Goal: Transaction & Acquisition: Purchase product/service

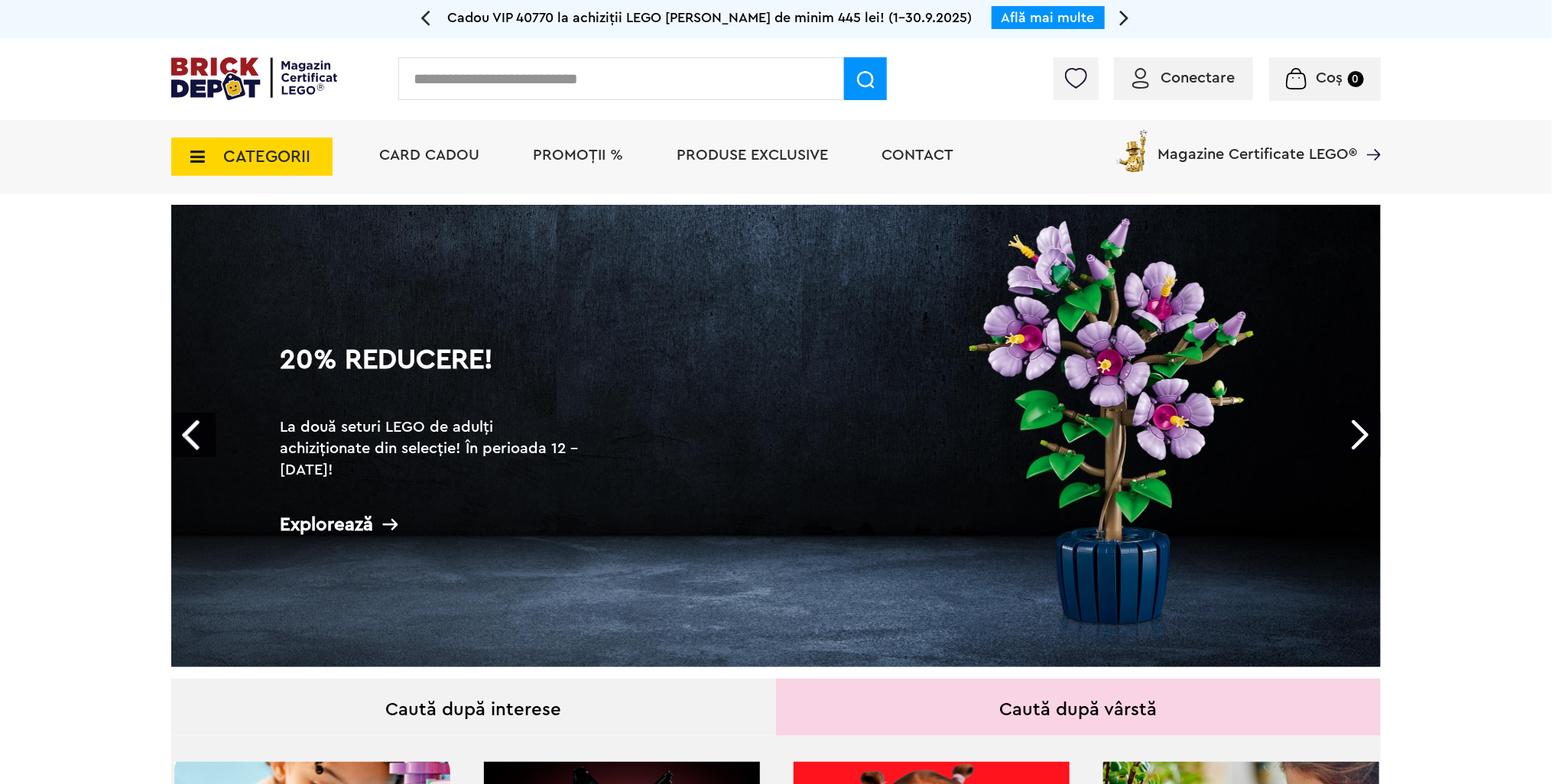
click at [1069, 87] on img at bounding box center [1076, 78] width 21 height 20
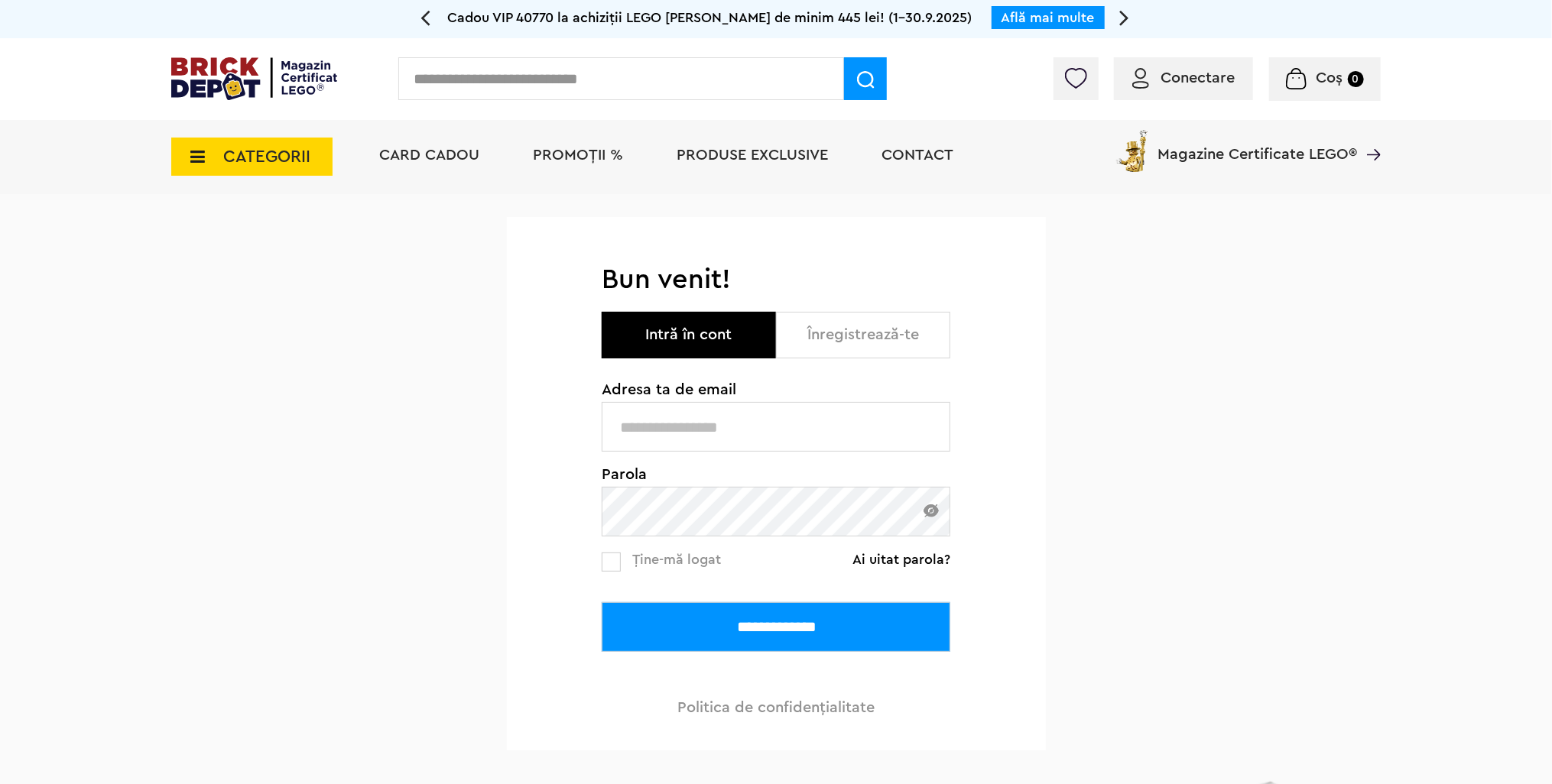
type input "**********"
click at [795, 642] on input "**********" at bounding box center [776, 626] width 349 height 50
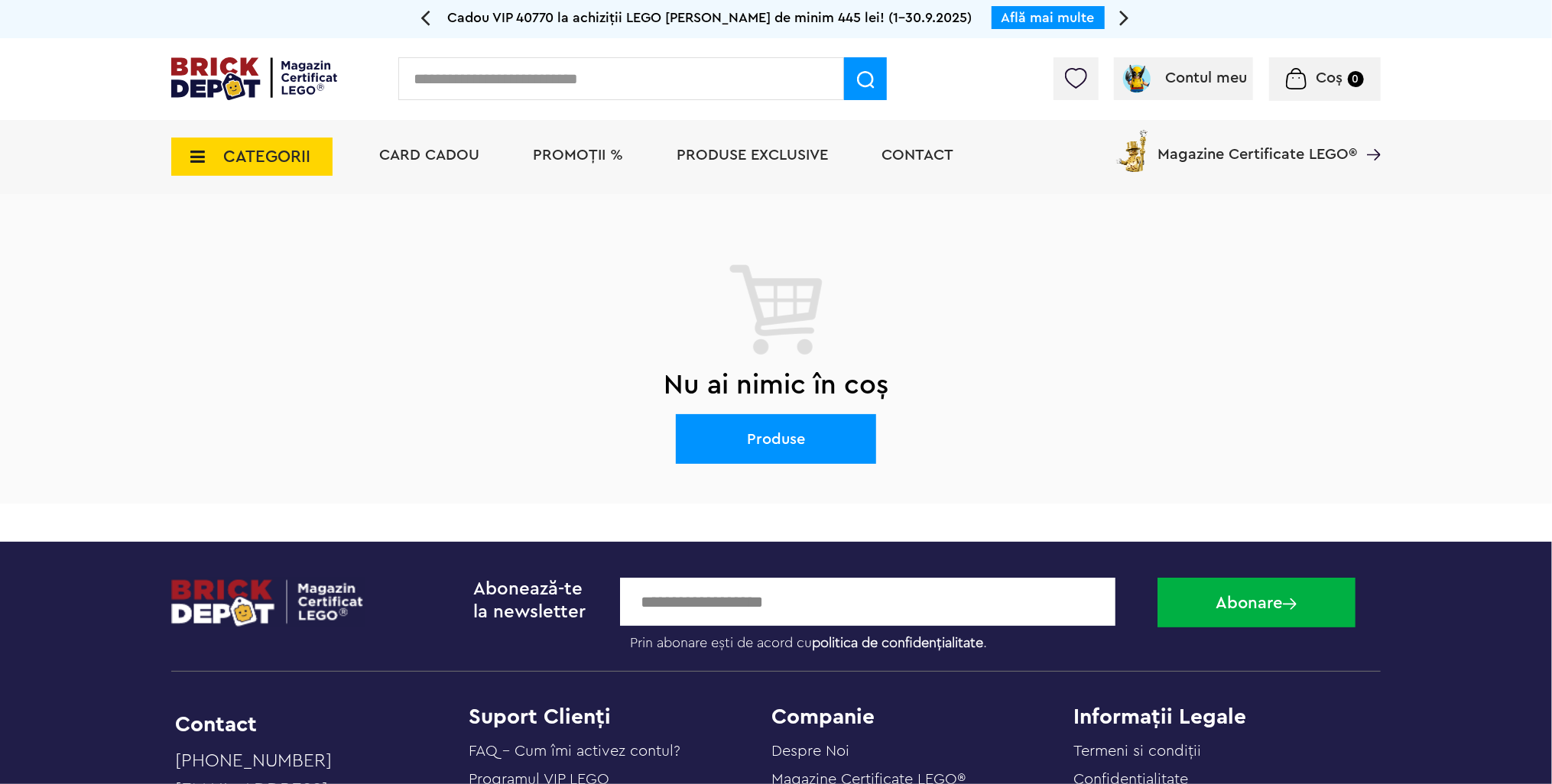
click at [1069, 82] on img at bounding box center [1076, 78] width 21 height 20
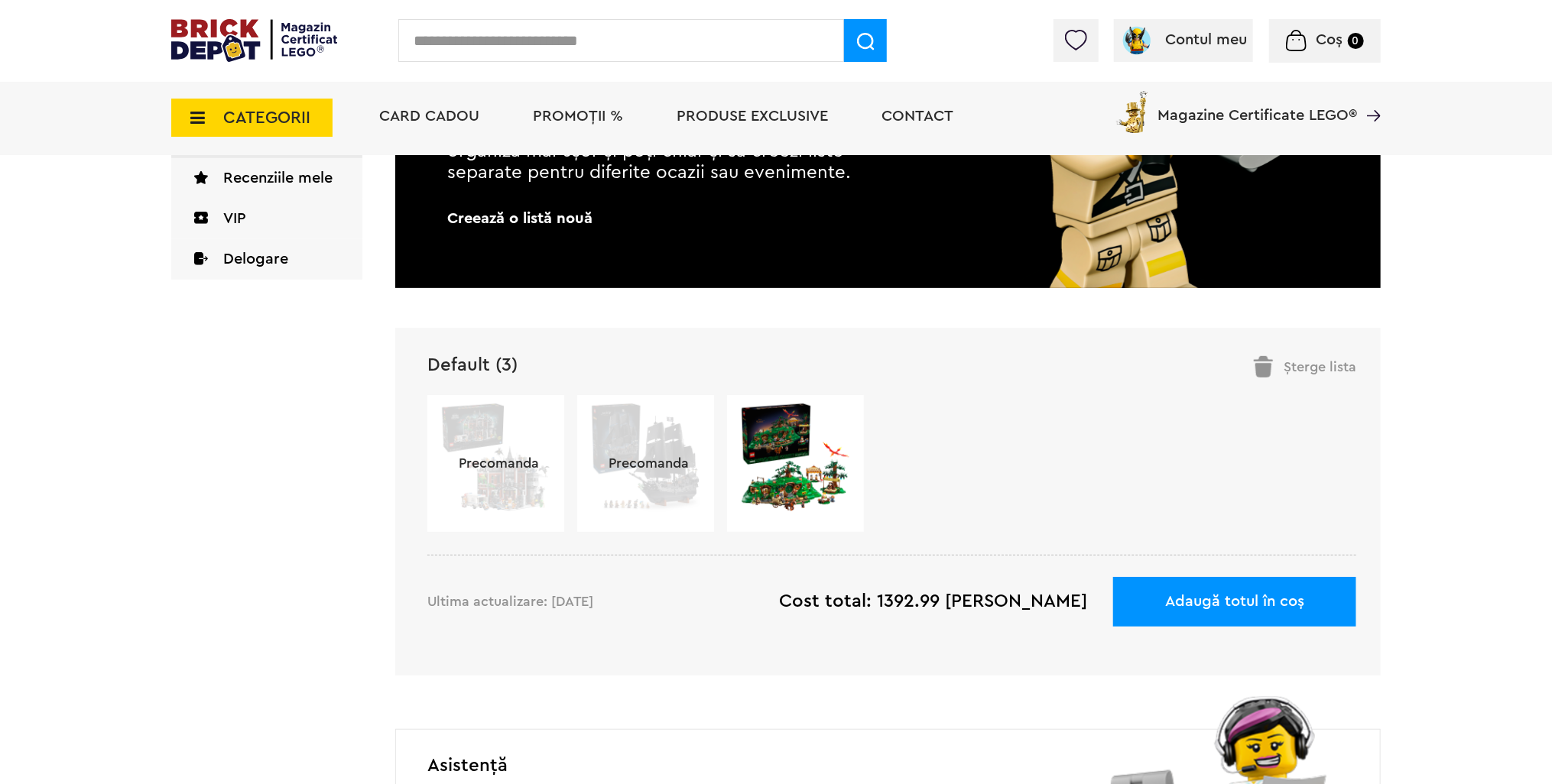
scroll to position [382, 0]
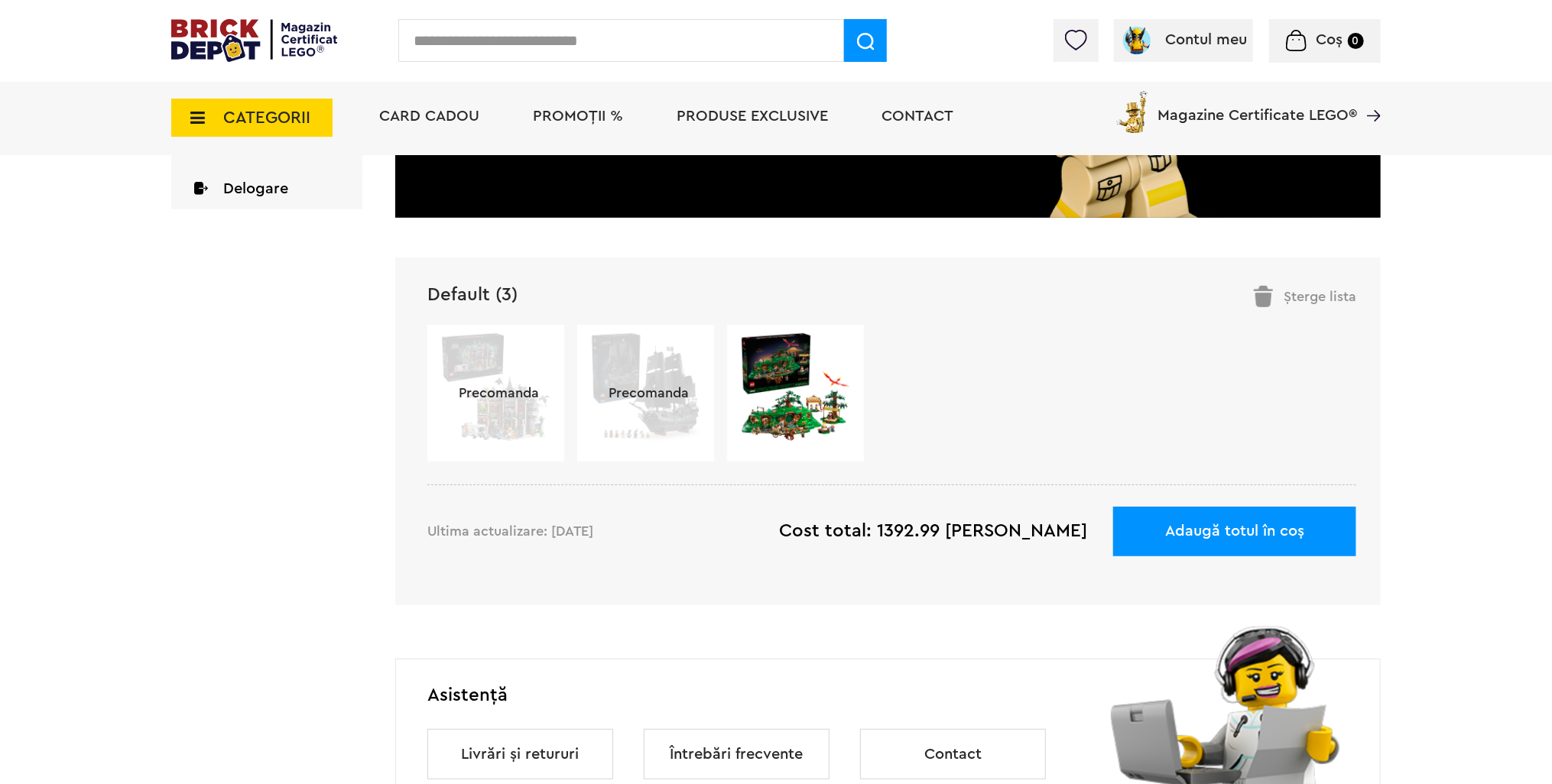
click at [791, 395] on img at bounding box center [795, 387] width 111 height 111
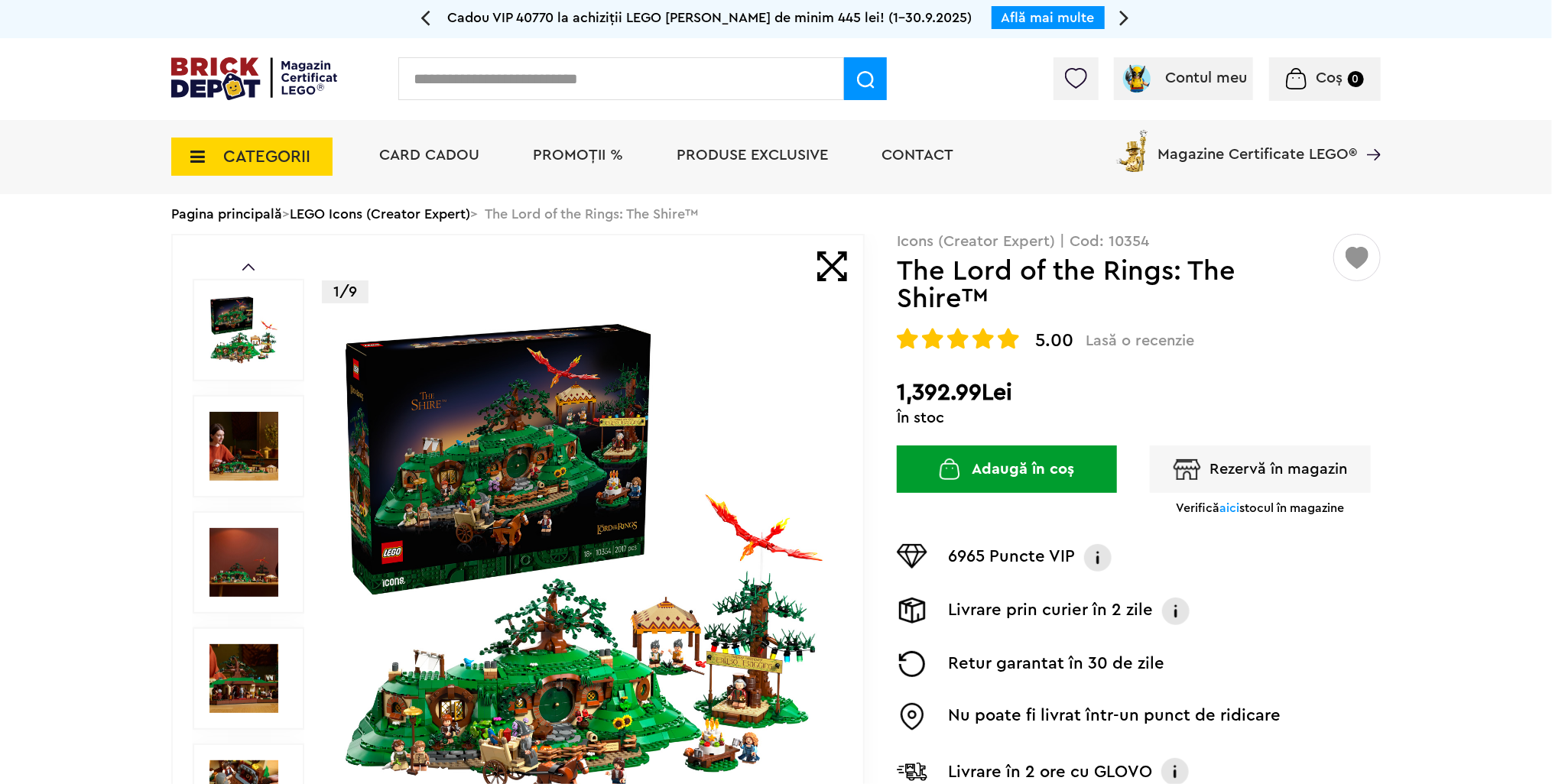
click at [263, 151] on span "CATEGORII" at bounding box center [266, 156] width 87 height 17
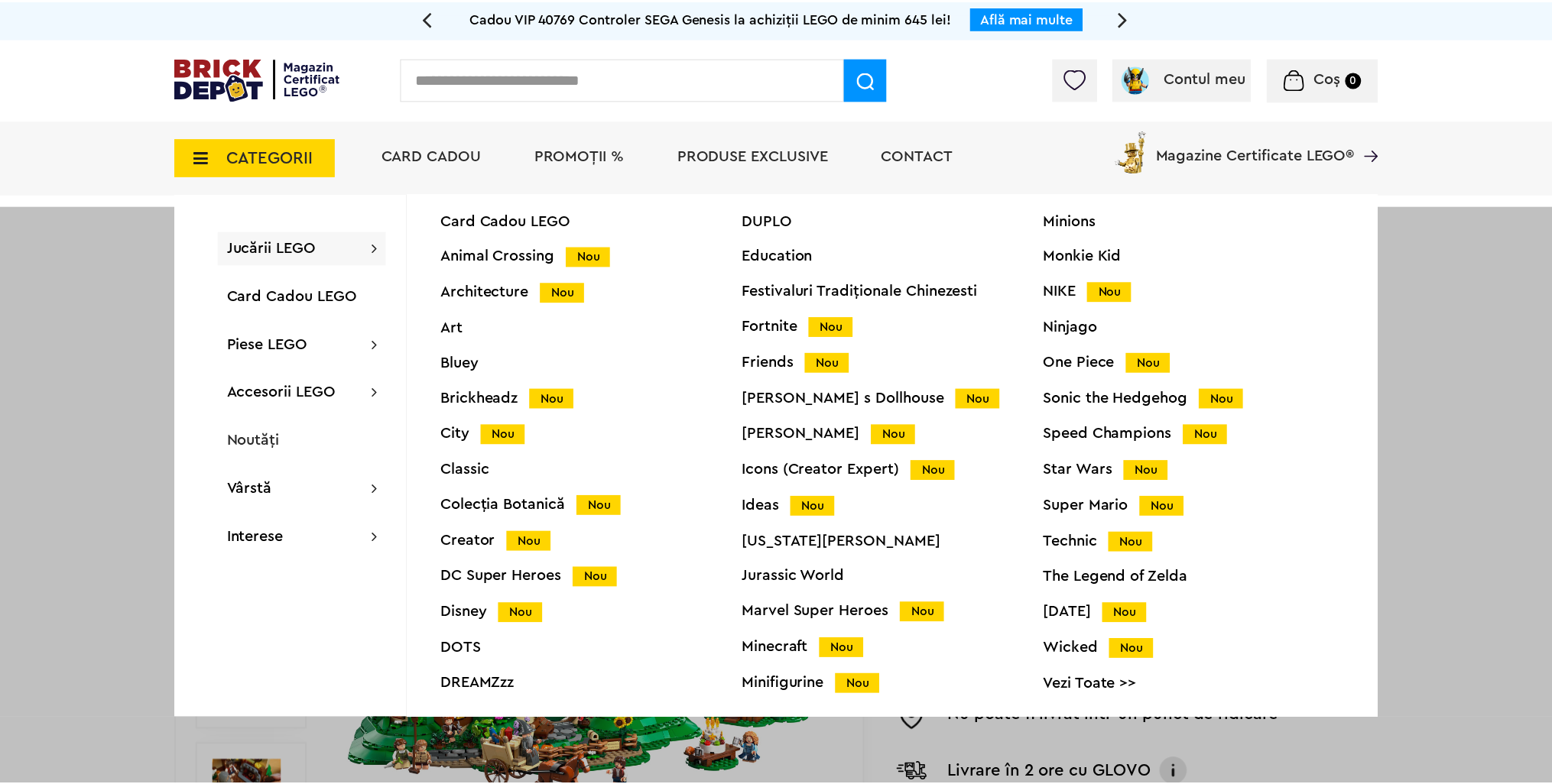
scroll to position [63, 0]
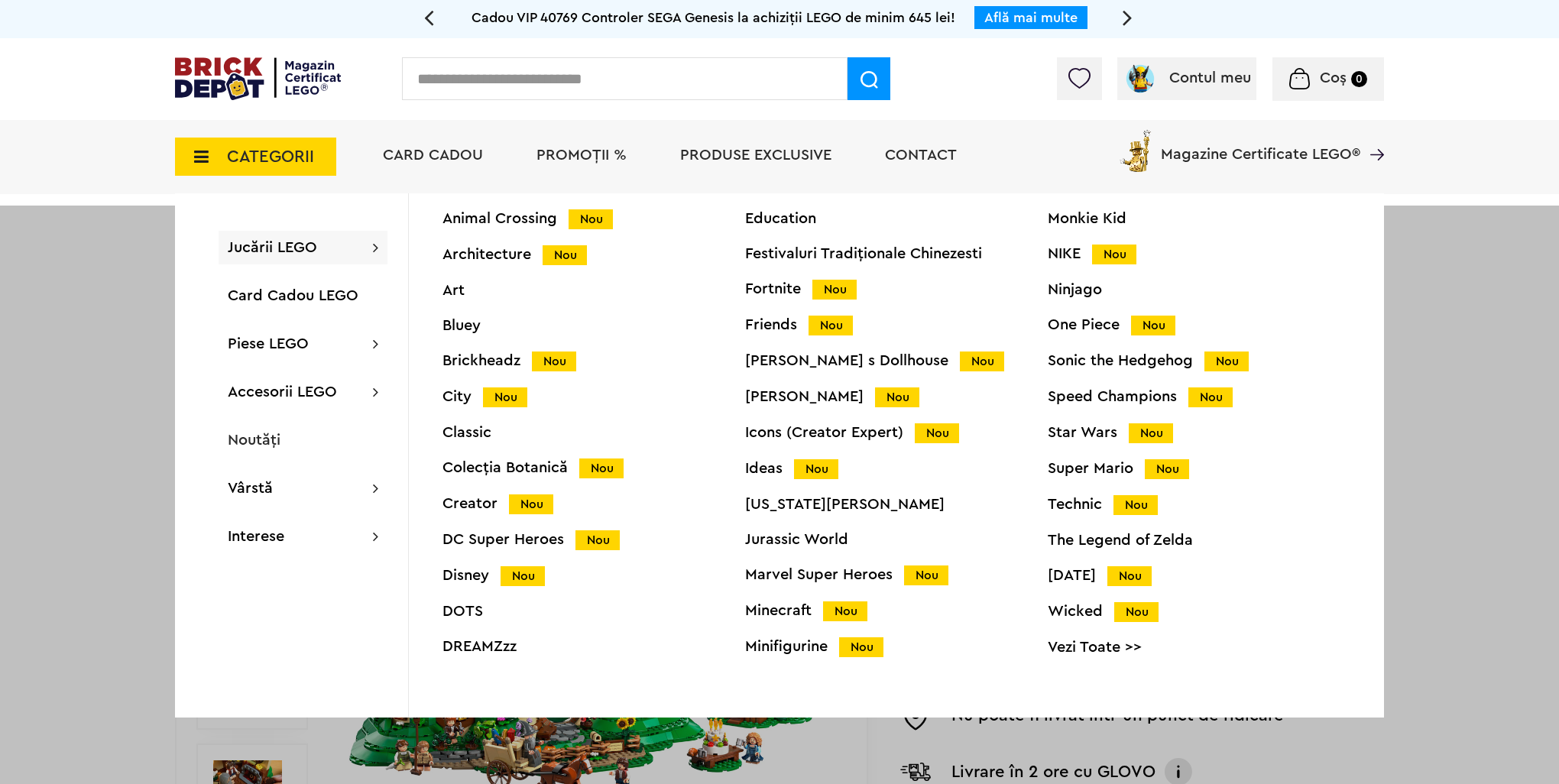
click at [476, 576] on div "Disney Nou" at bounding box center [594, 575] width 303 height 16
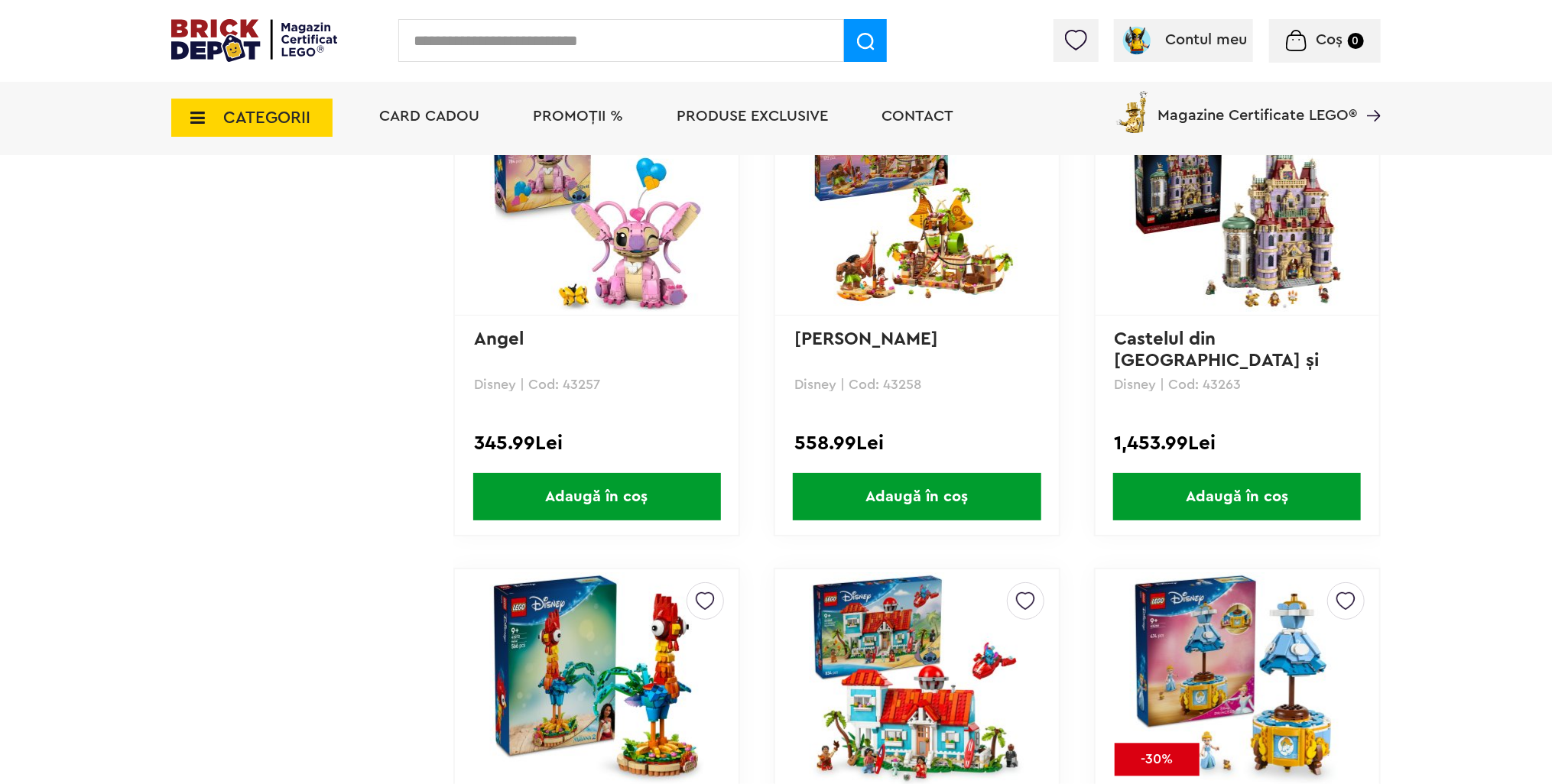
scroll to position [1856, 0]
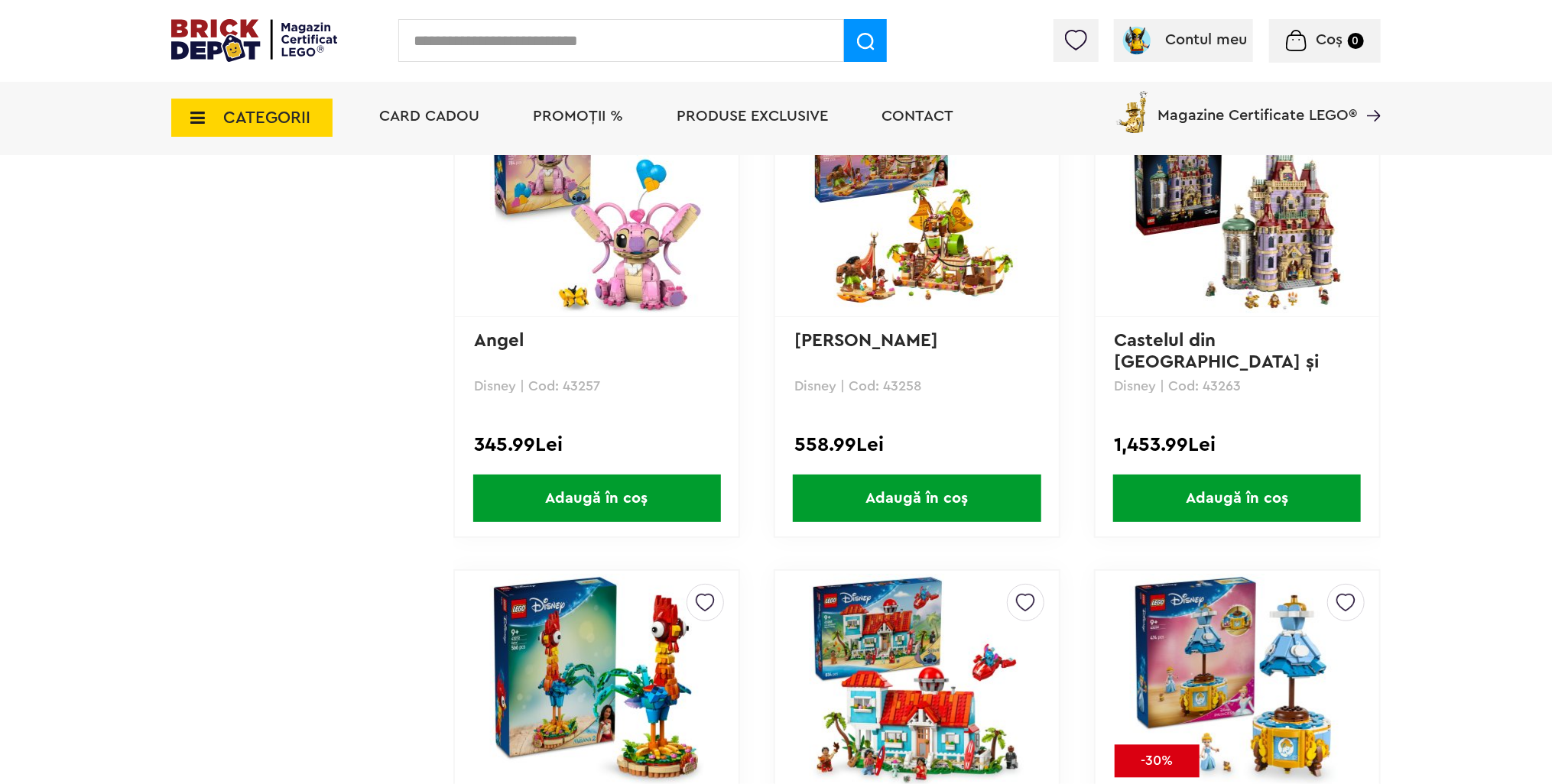
click at [1301, 249] on img at bounding box center [1237, 206] width 214 height 214
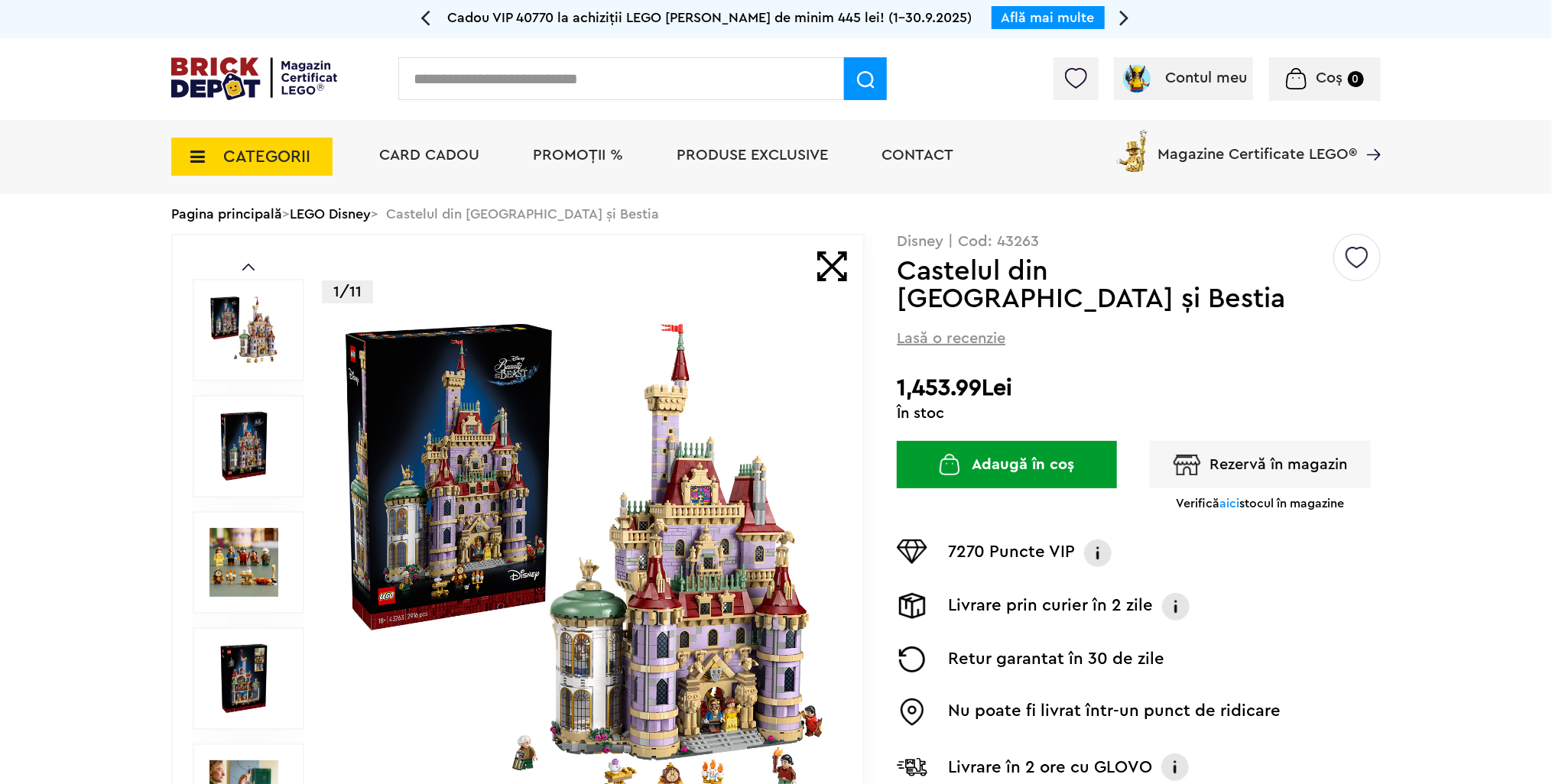
click at [458, 466] on img at bounding box center [584, 562] width 492 height 492
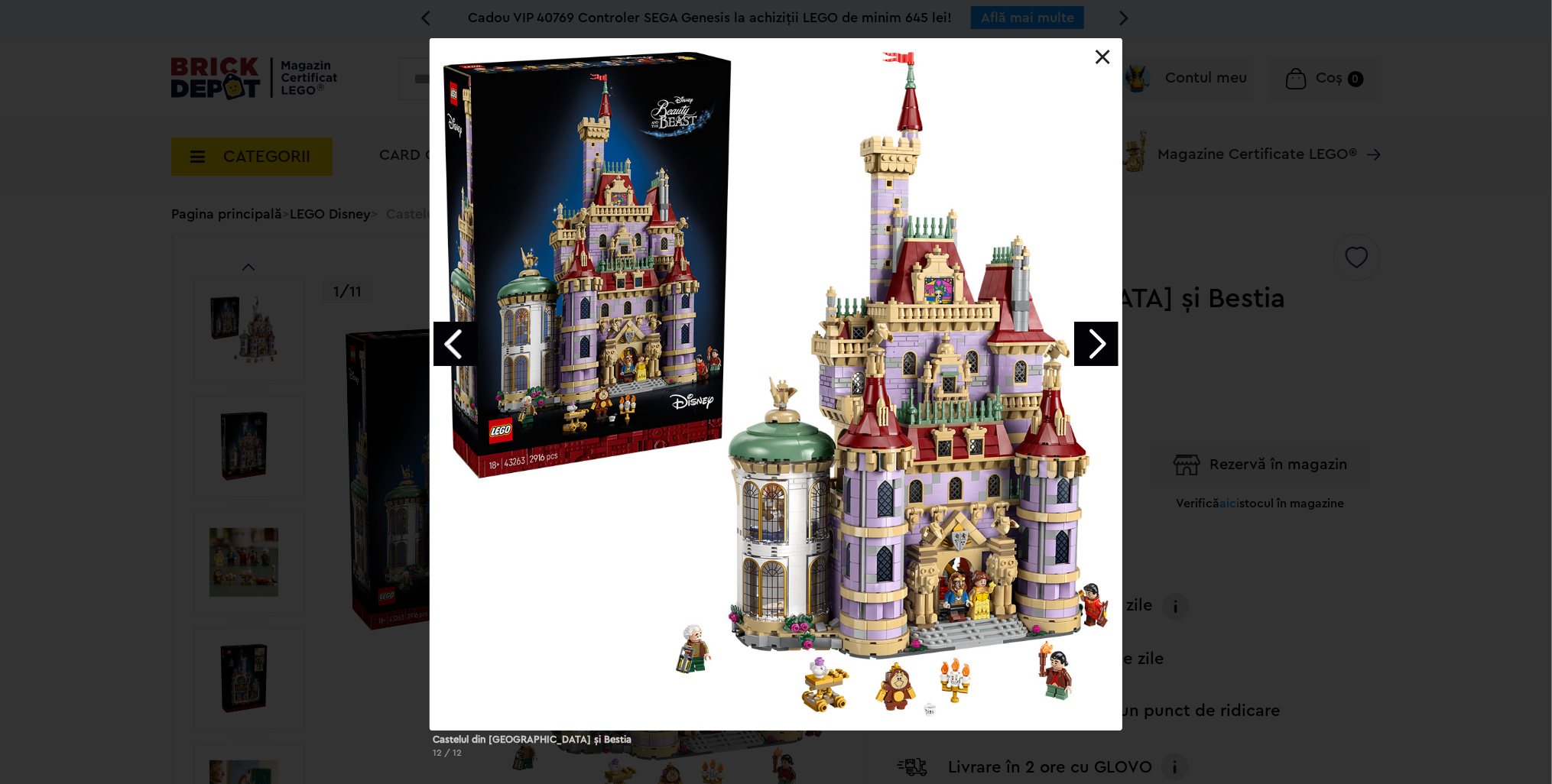
click at [1100, 350] on link "Next image" at bounding box center [1096, 343] width 44 height 44
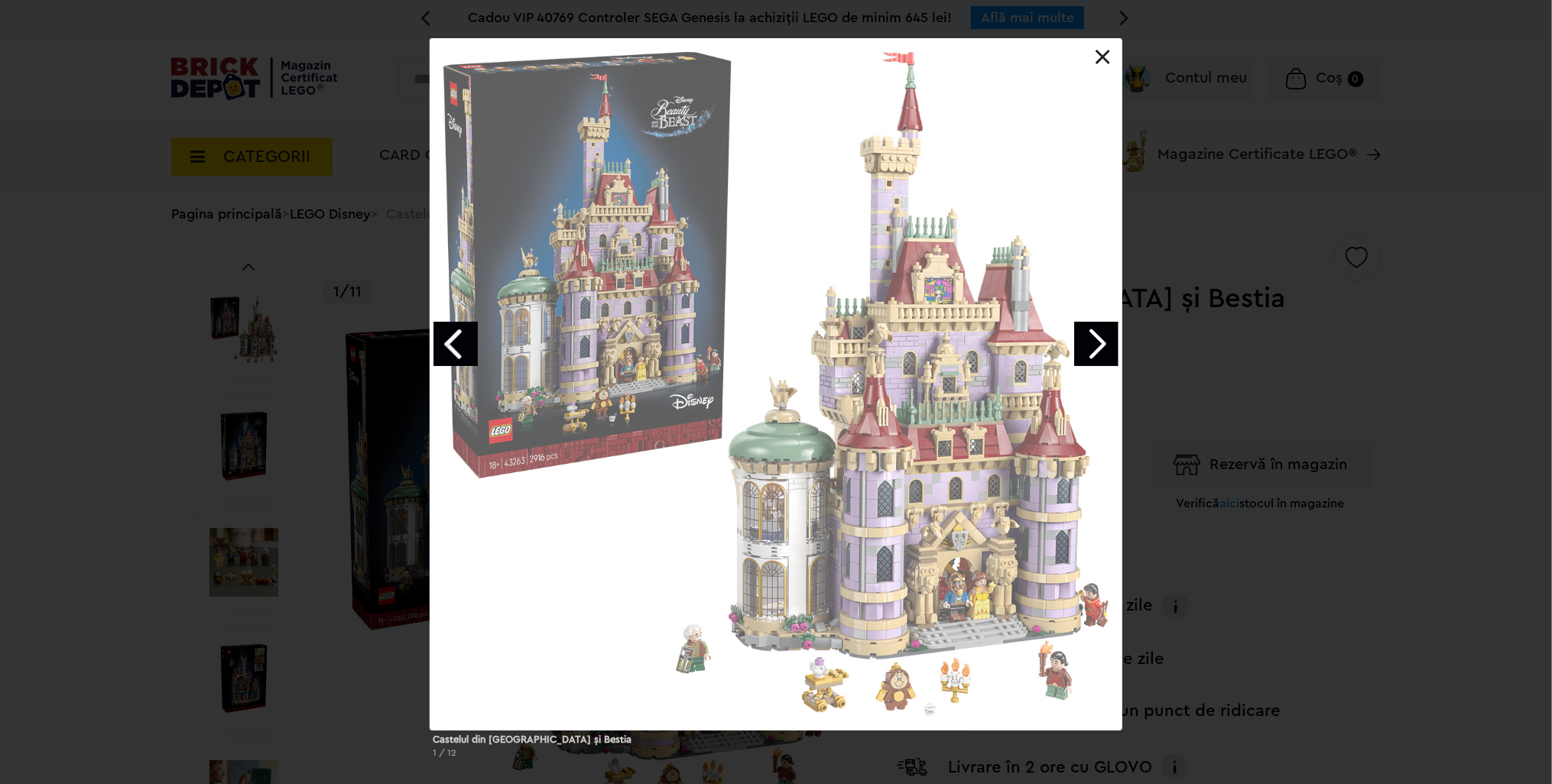
click at [1100, 350] on link "Next image" at bounding box center [1096, 343] width 44 height 44
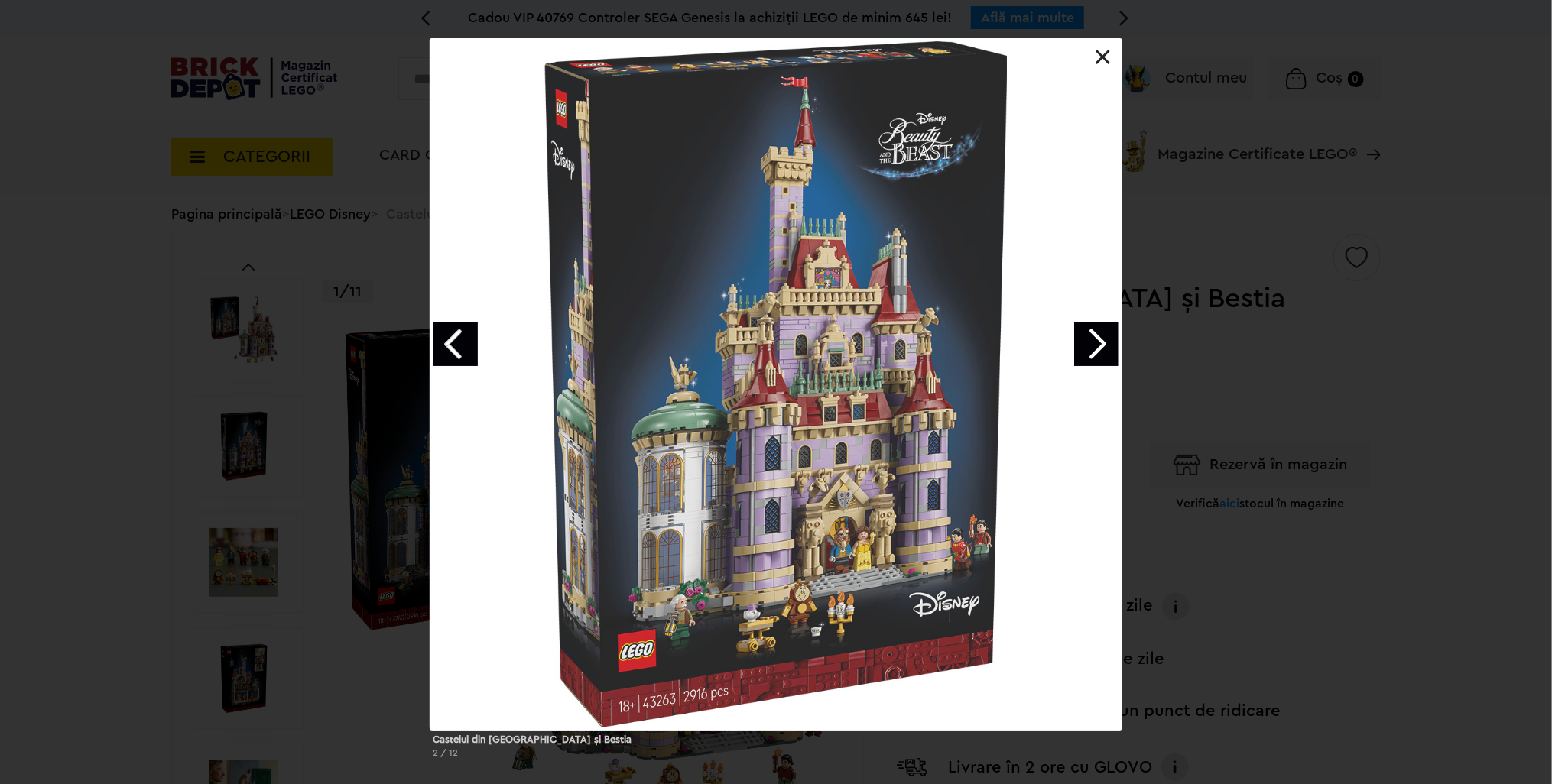
click at [1100, 350] on link "Next image" at bounding box center [1096, 343] width 44 height 44
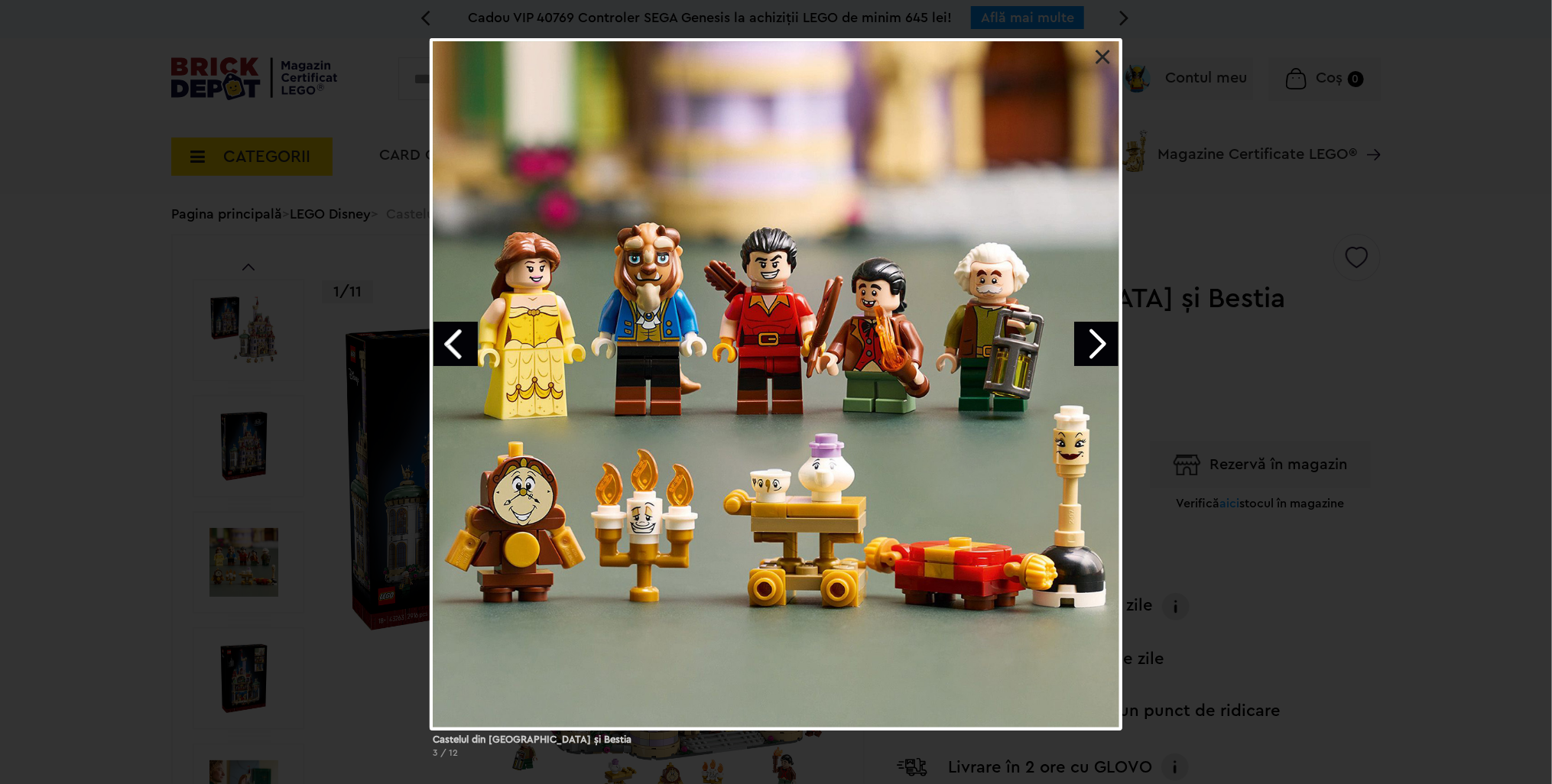
click at [1100, 350] on link "Next image" at bounding box center [1096, 343] width 44 height 44
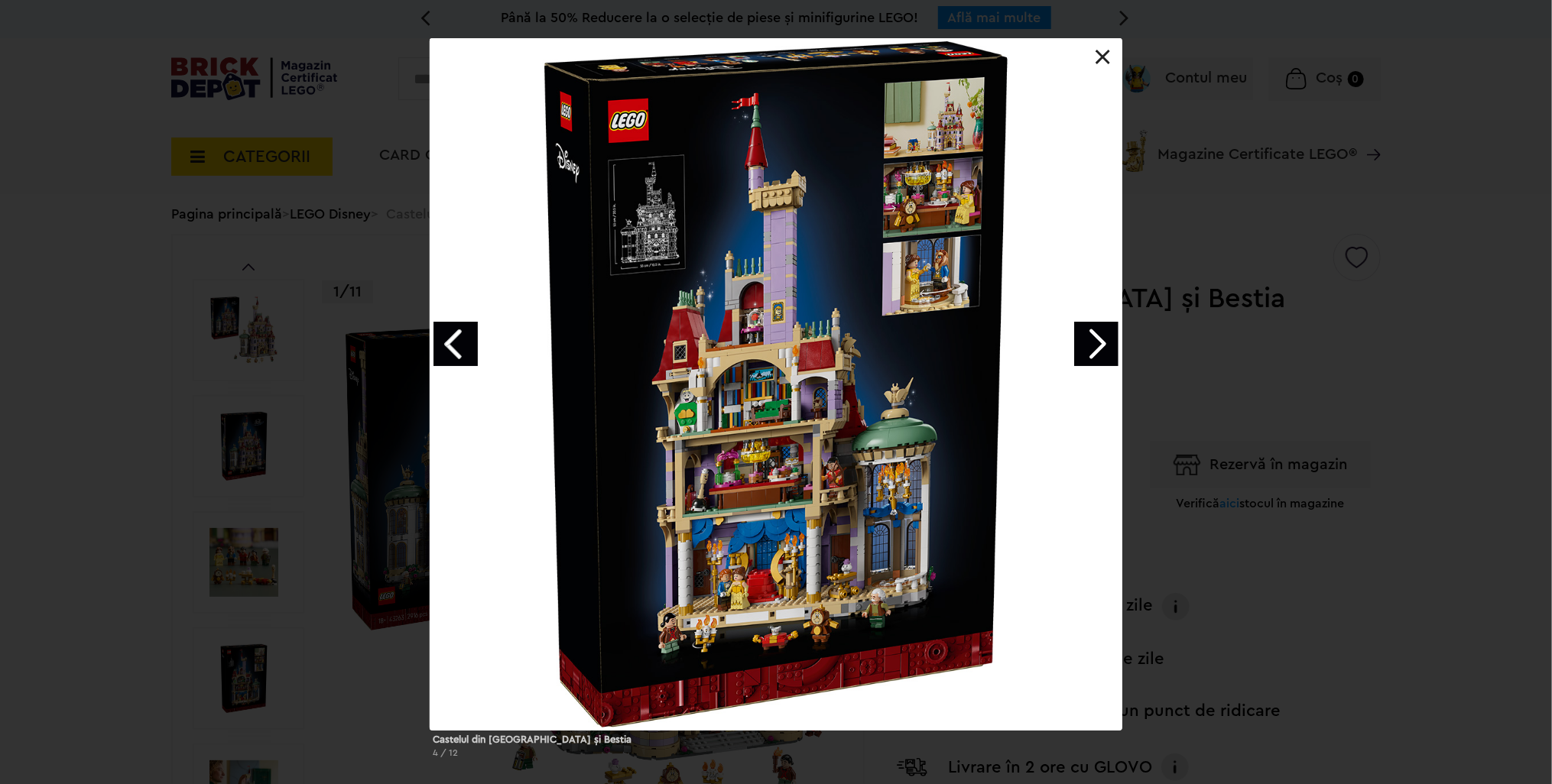
click at [1100, 350] on link "Next image" at bounding box center [1096, 343] width 44 height 44
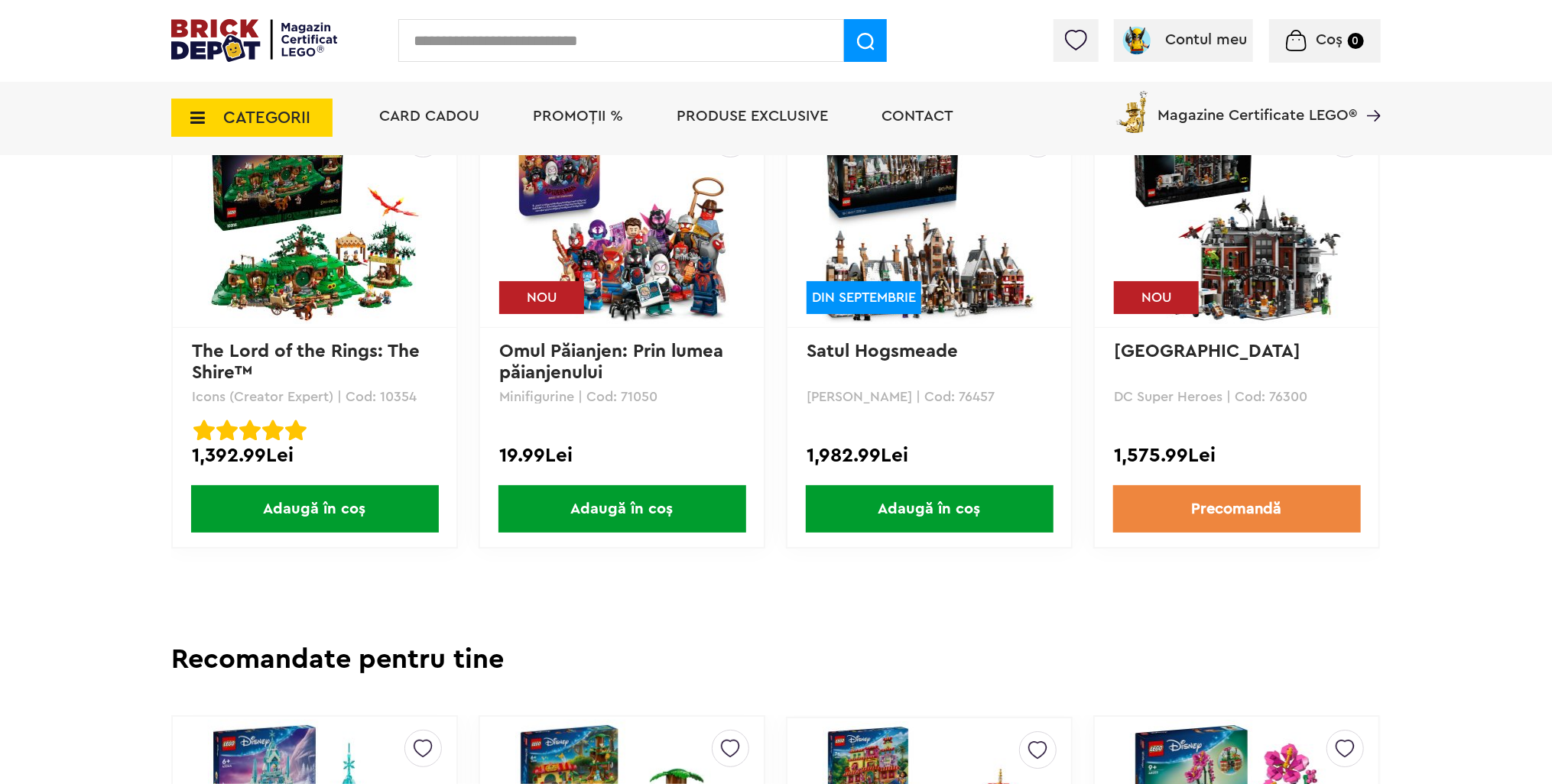
scroll to position [3744, 0]
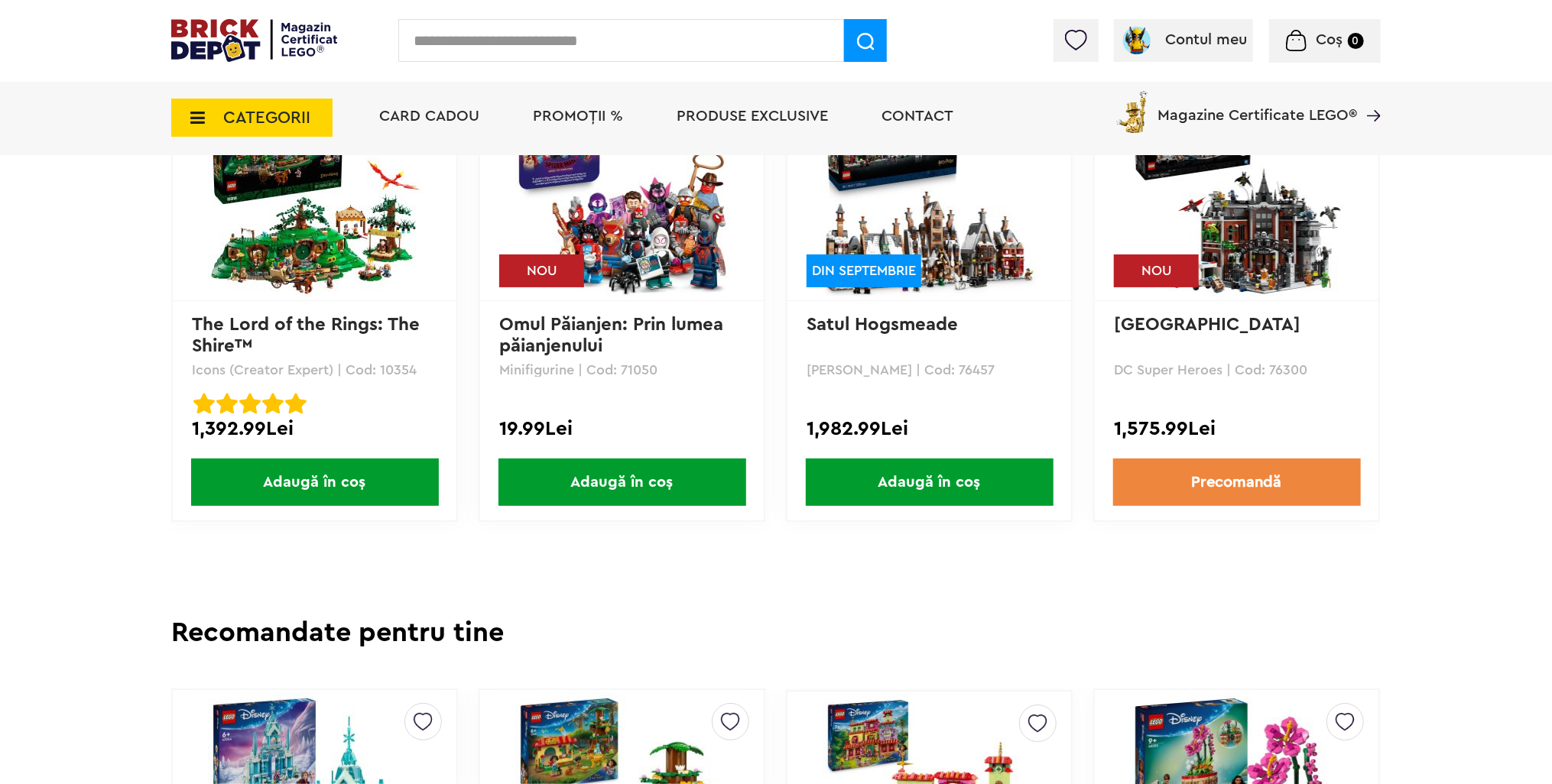
click at [647, 246] on img at bounding box center [622, 190] width 214 height 214
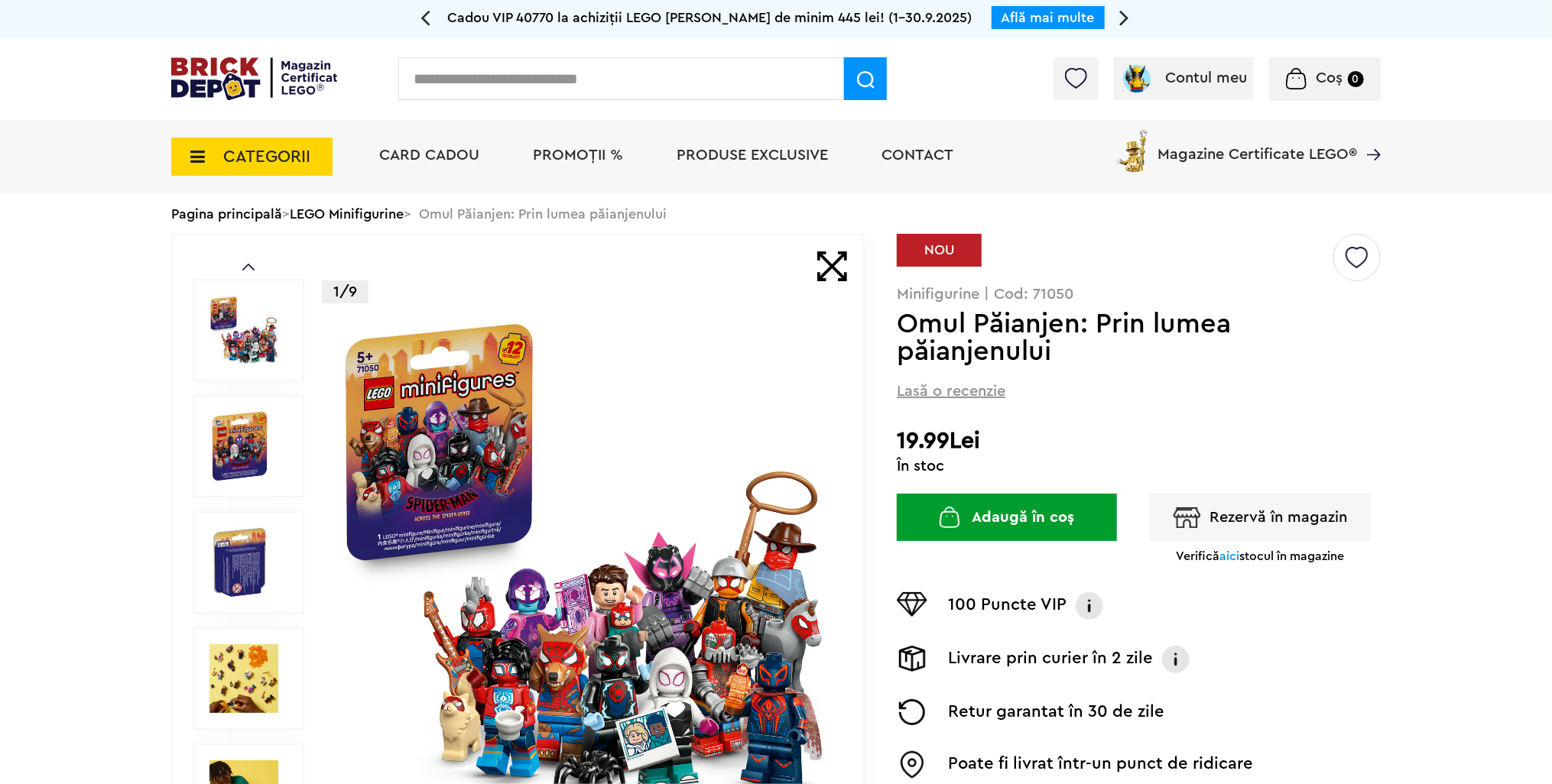
click at [1245, 505] on button "Rezervă în magazin" at bounding box center [1261, 518] width 221 height 48
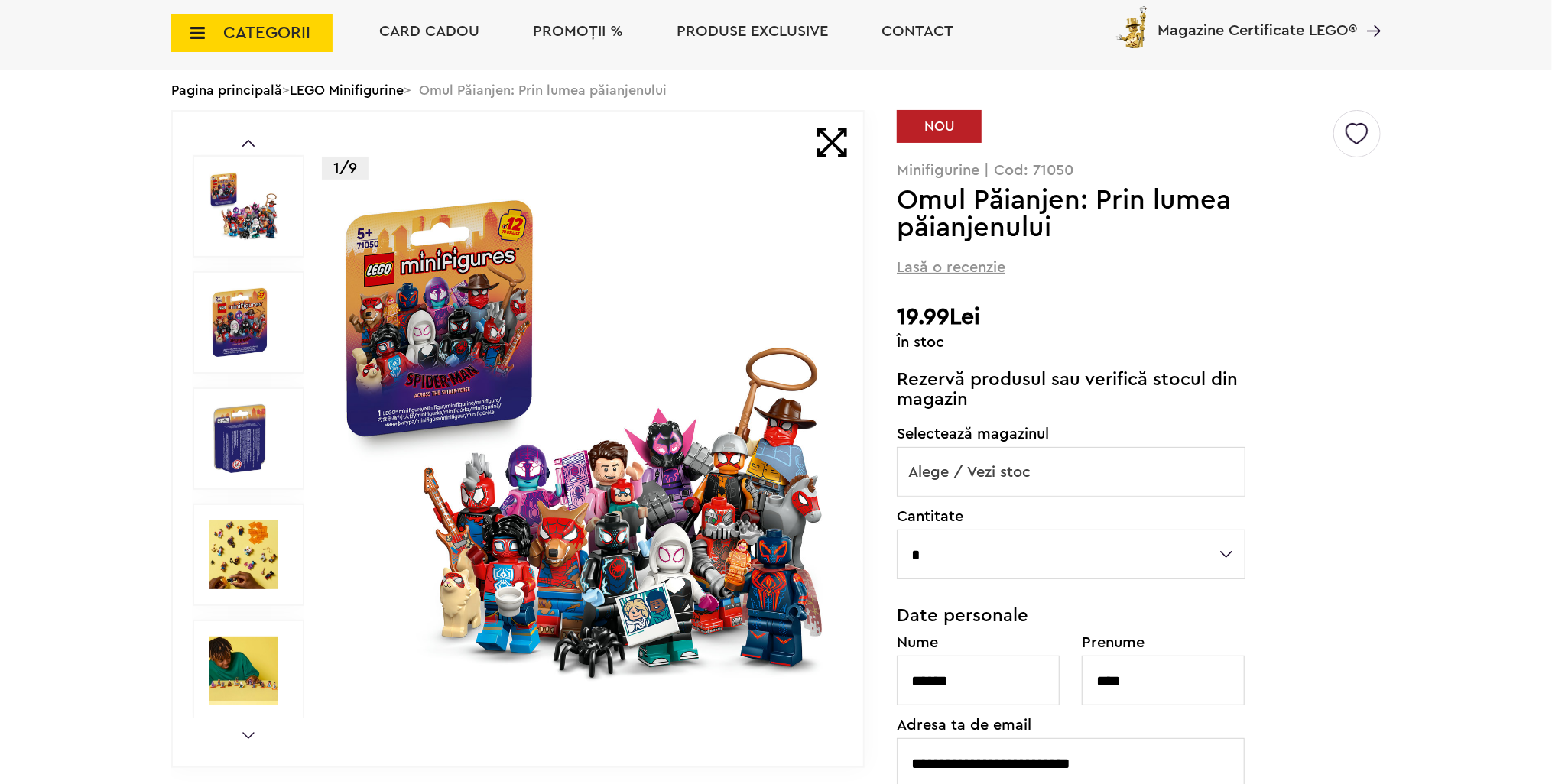
scroll to position [153, 0]
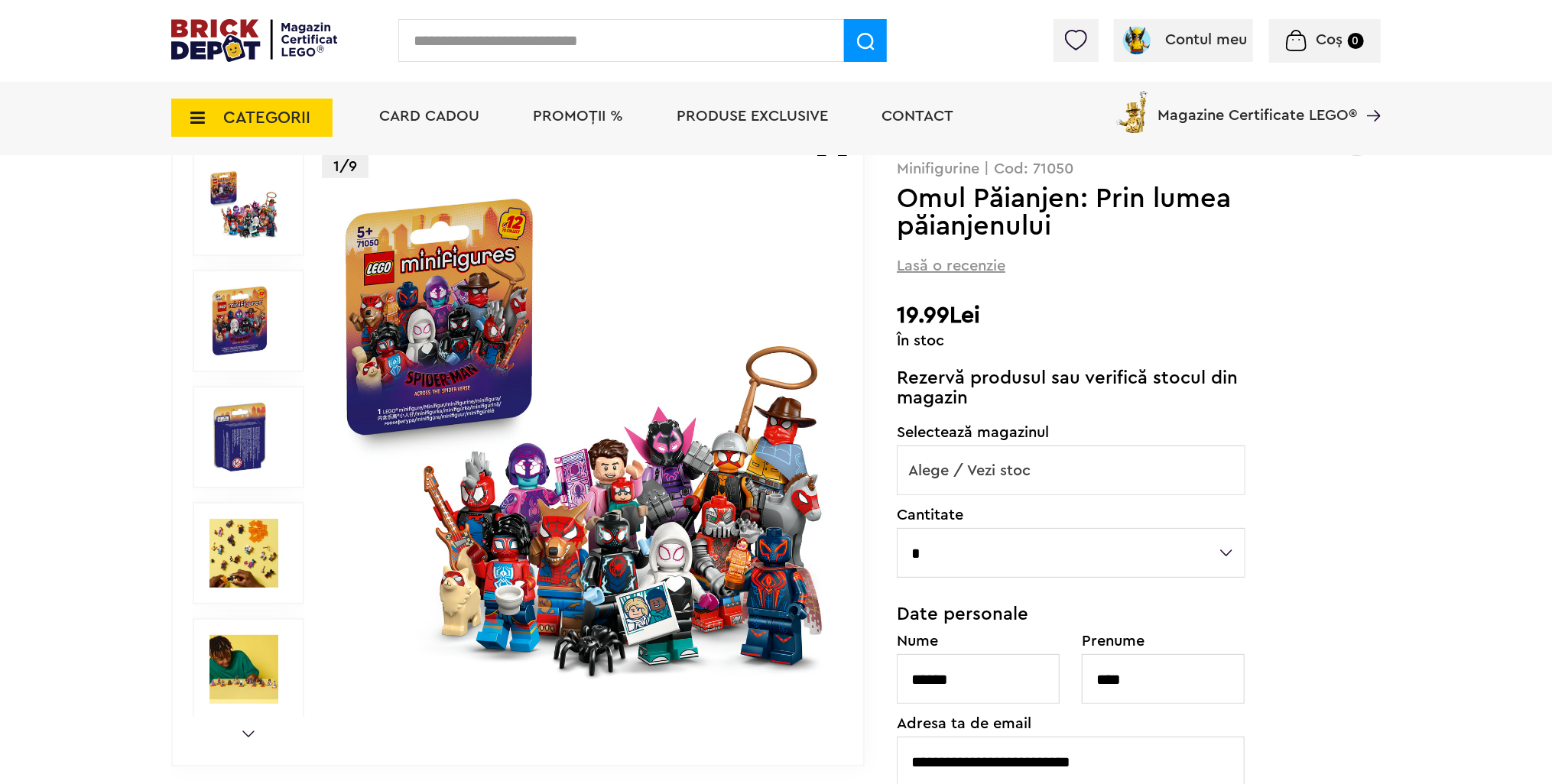
click at [1052, 448] on span "Alege / Vezi stoc" at bounding box center [1071, 470] width 347 height 49
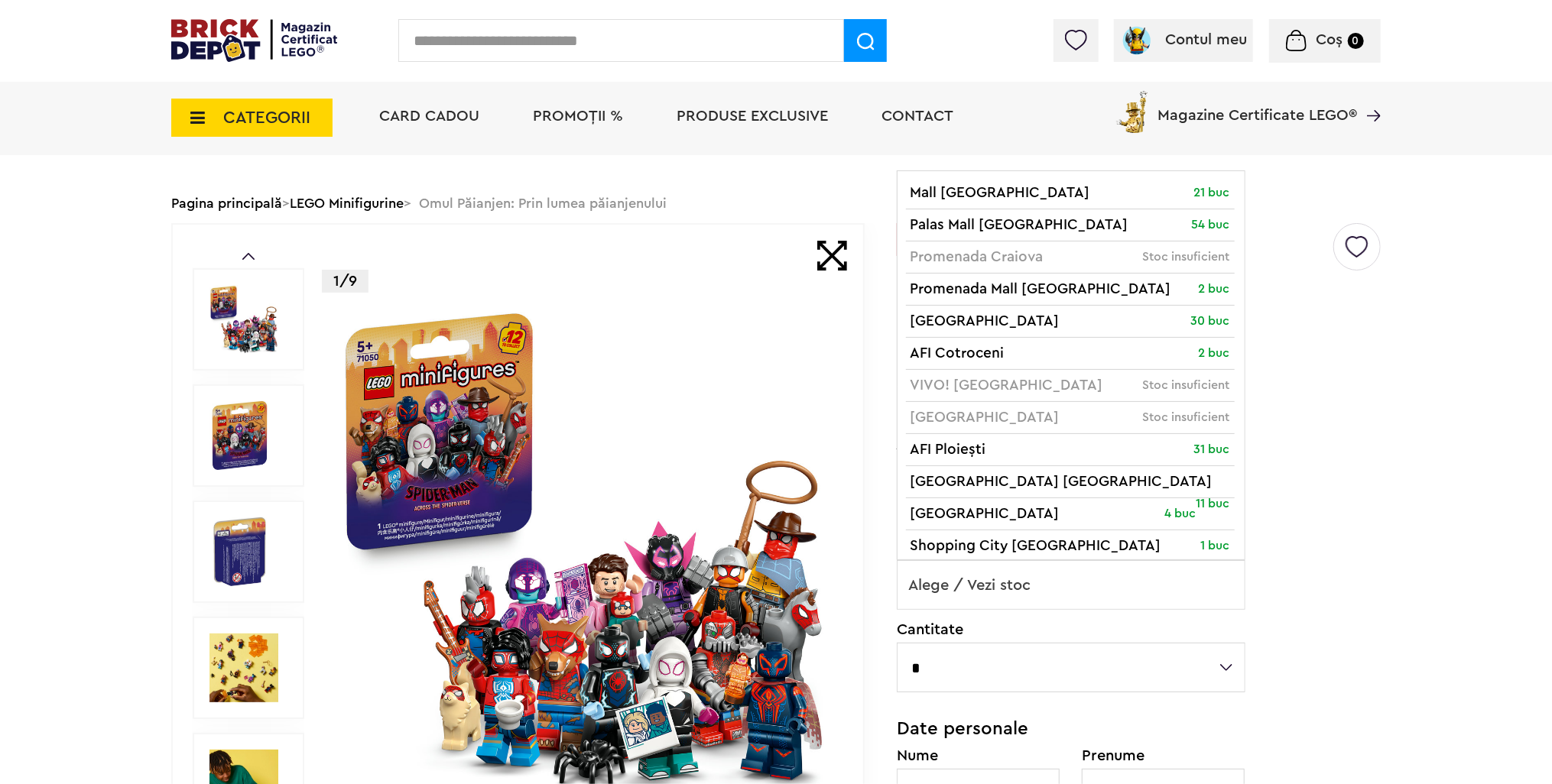
scroll to position [0, 0]
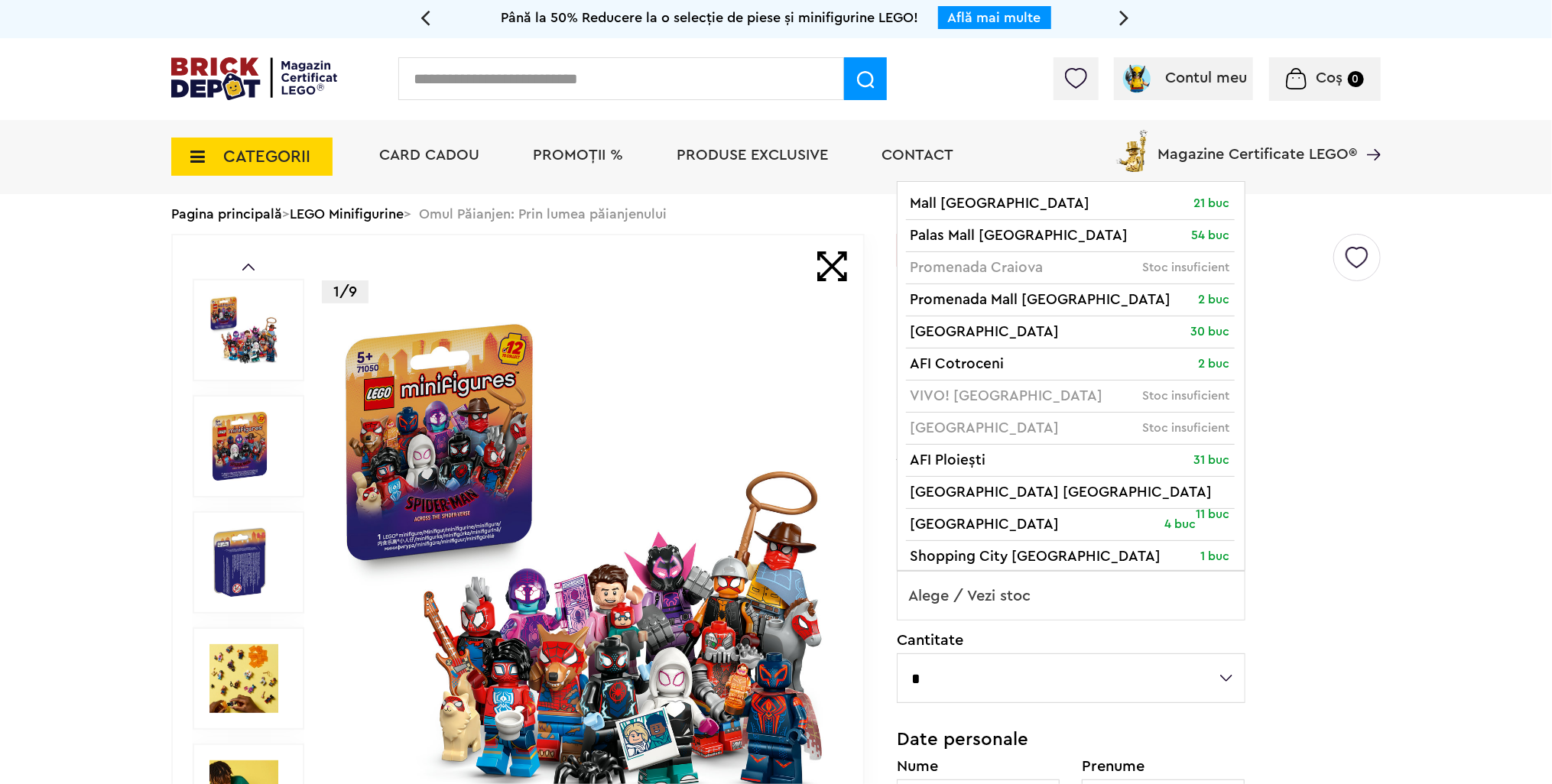
click at [1083, 596] on span "Alege / Vezi stoc" at bounding box center [1071, 596] width 347 height 49
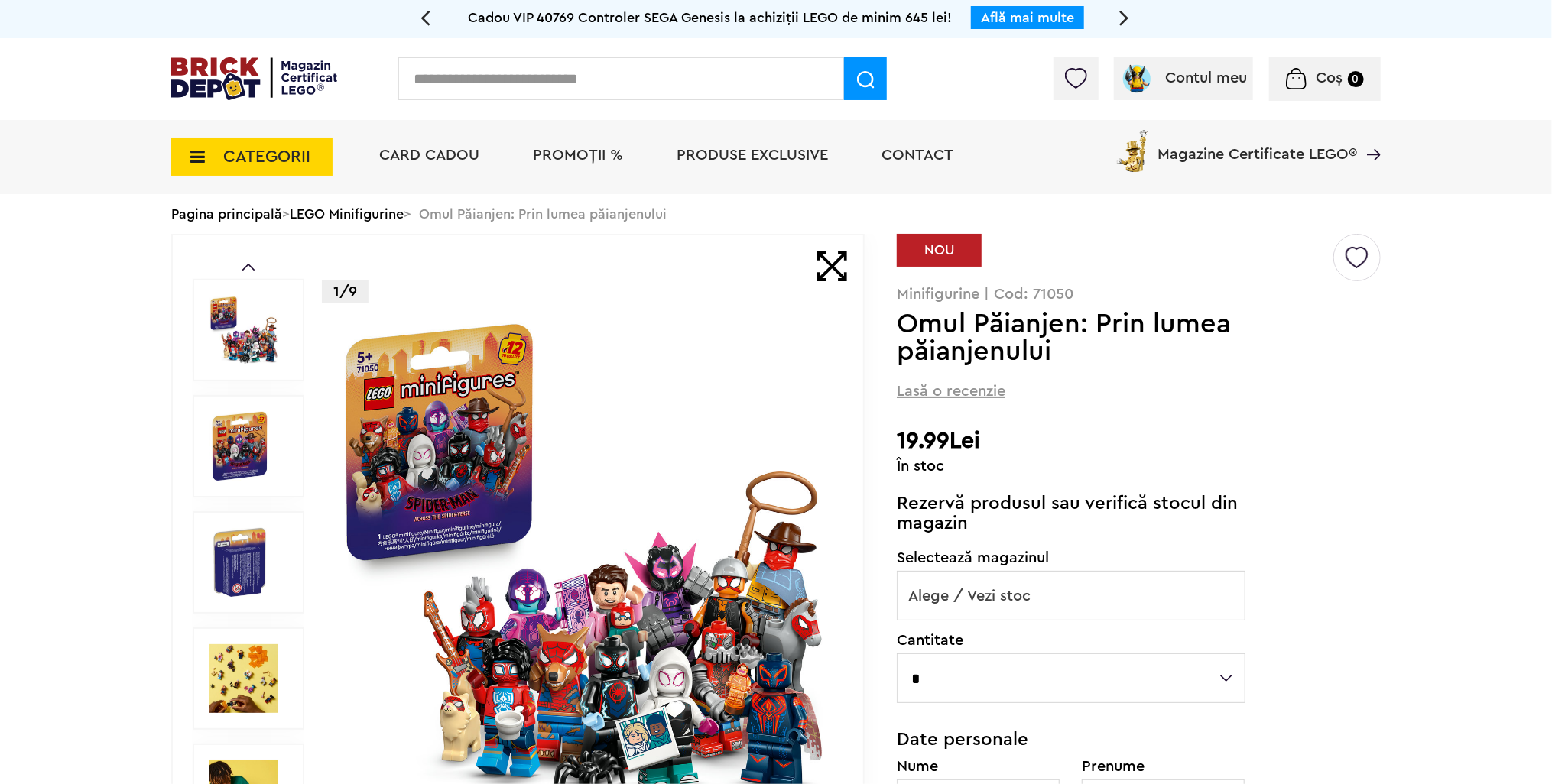
click at [281, 81] on img at bounding box center [253, 79] width 166 height 42
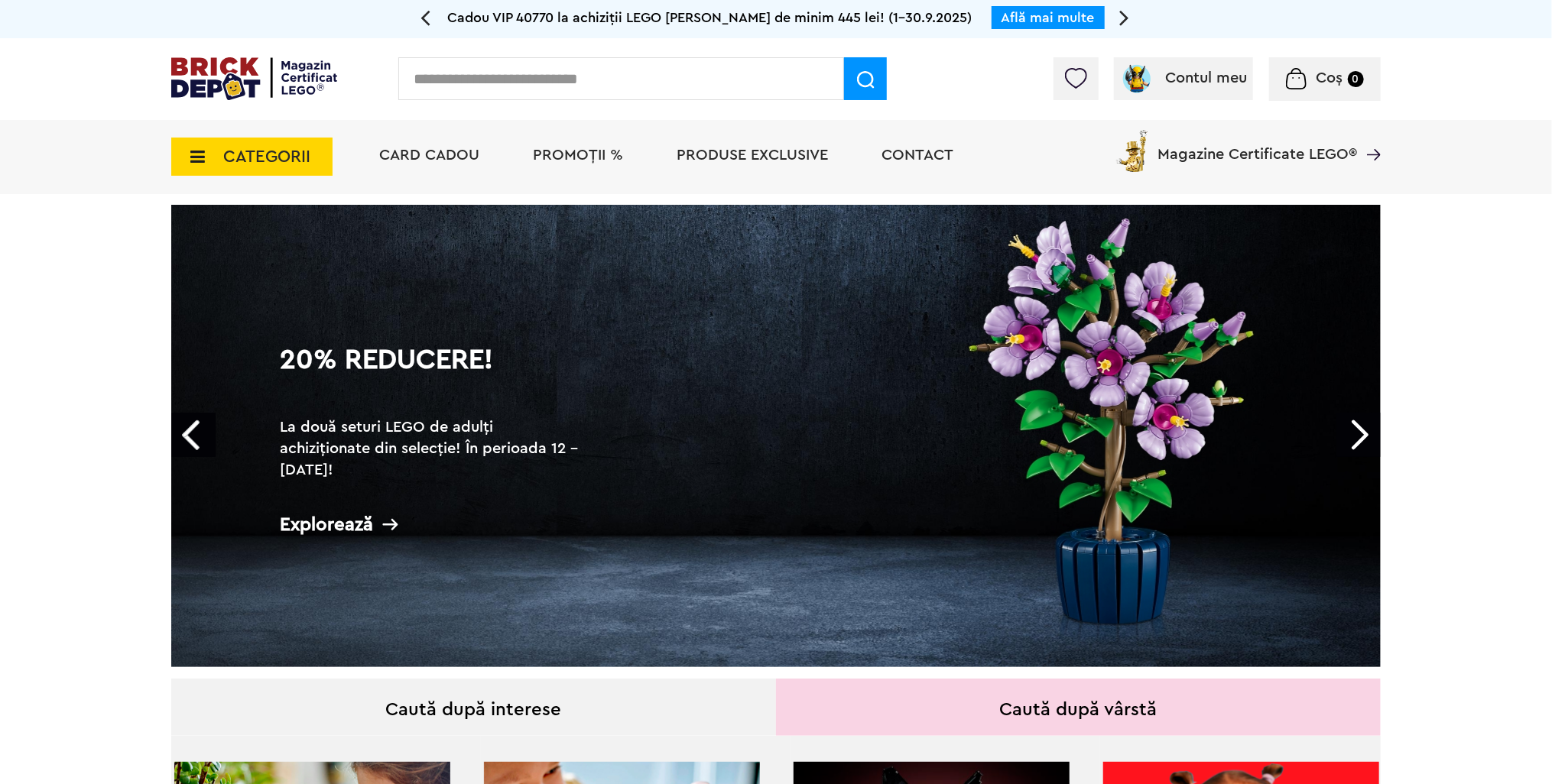
click at [815, 417] on link "20% Reducere! La două seturi LEGO de adulți achiziționate din selecție! În peri…" at bounding box center [776, 435] width 1209 height 462
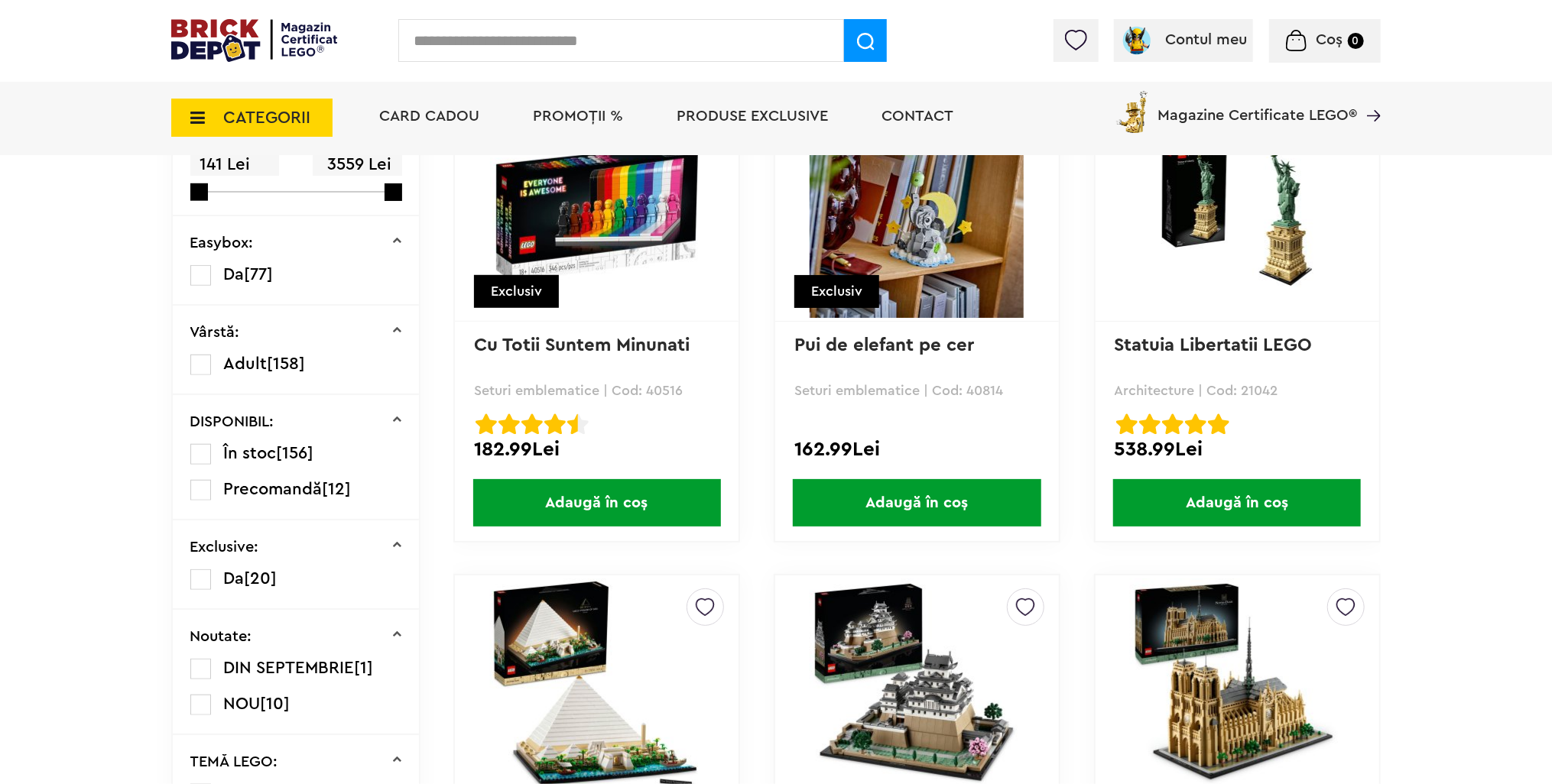
scroll to position [955, 0]
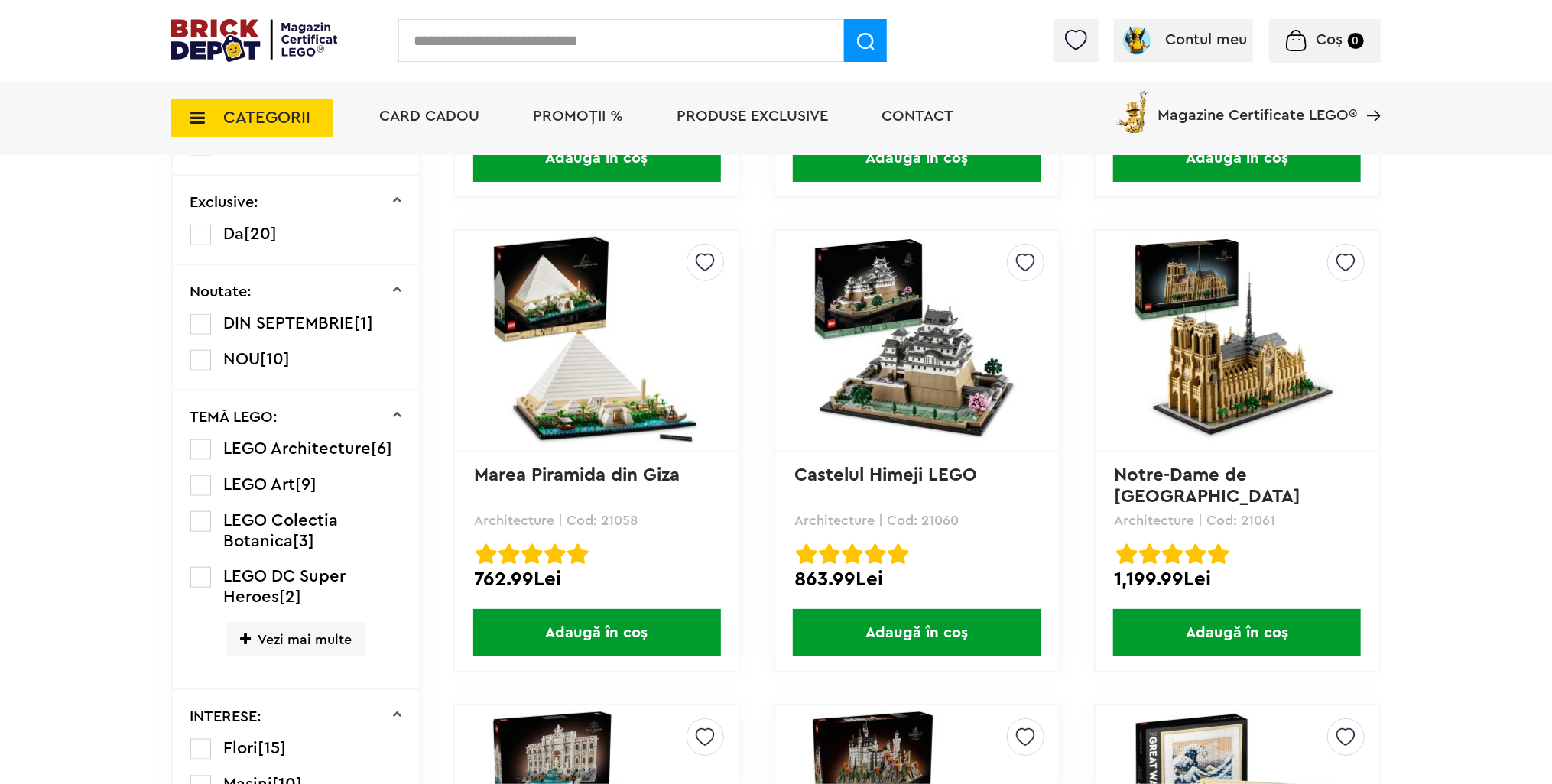
click at [198, 519] on label at bounding box center [200, 521] width 20 height 20
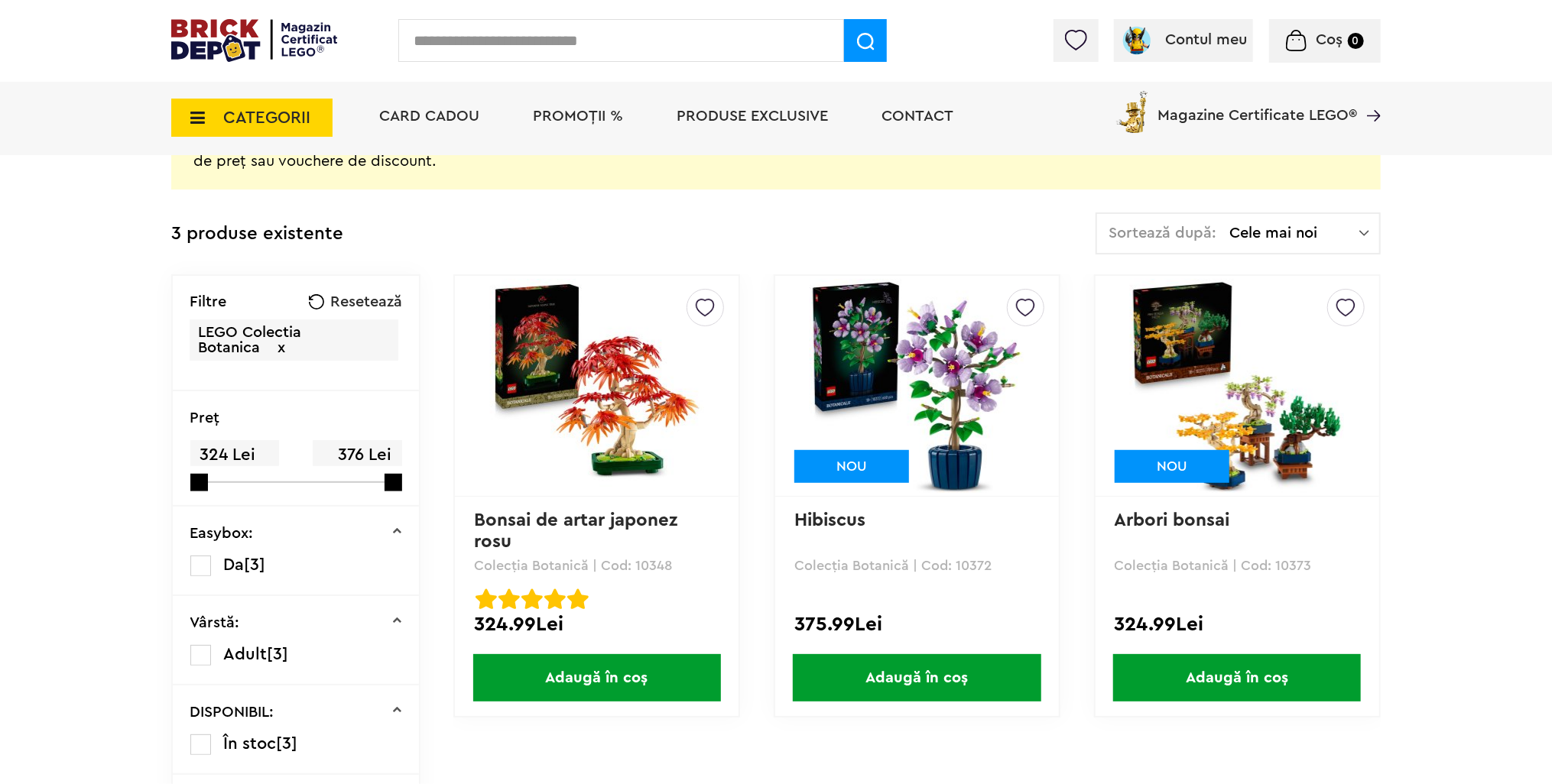
scroll to position [611, 0]
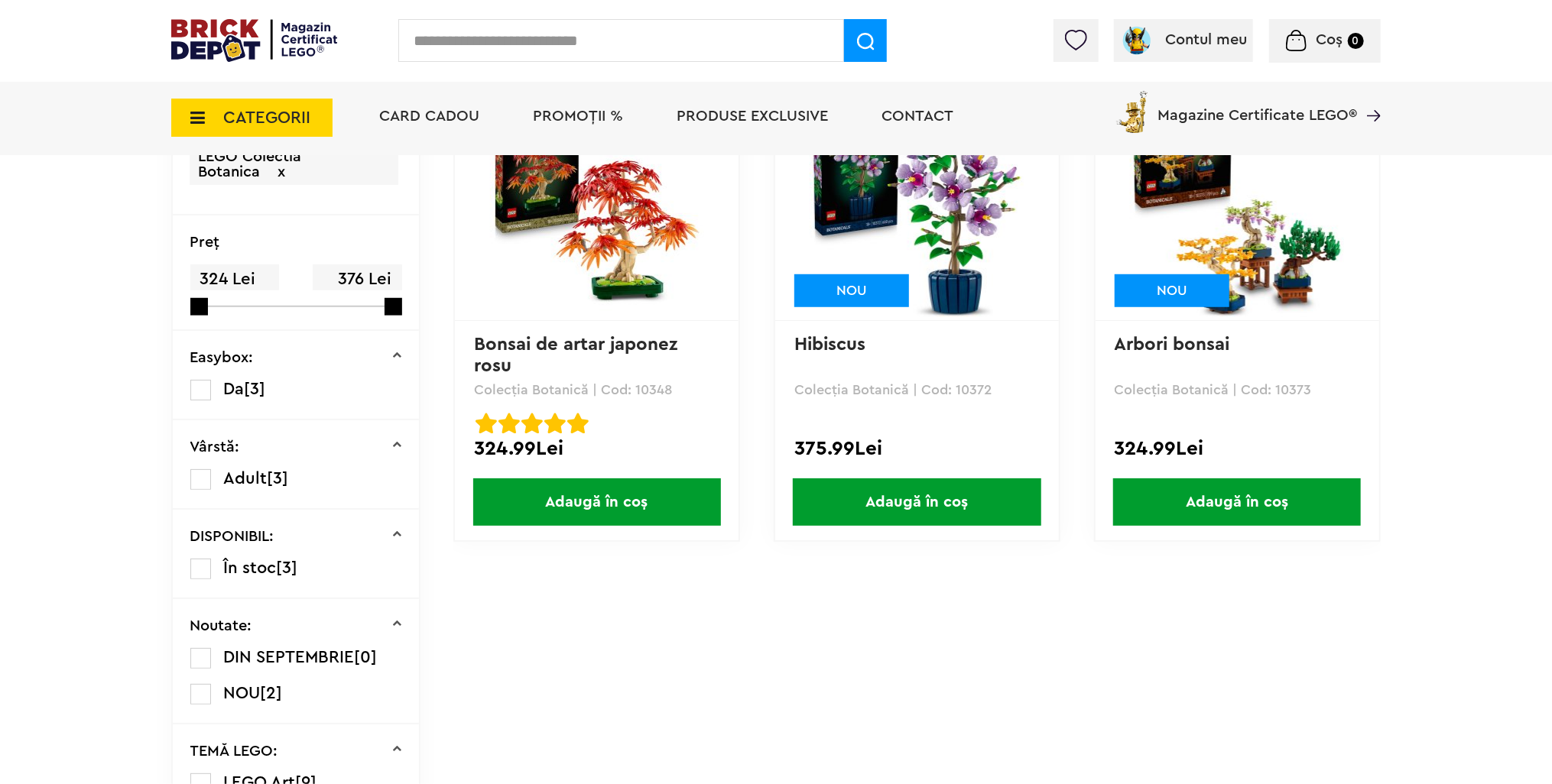
click at [980, 499] on span "Adaugă în coș" at bounding box center [916, 502] width 248 height 48
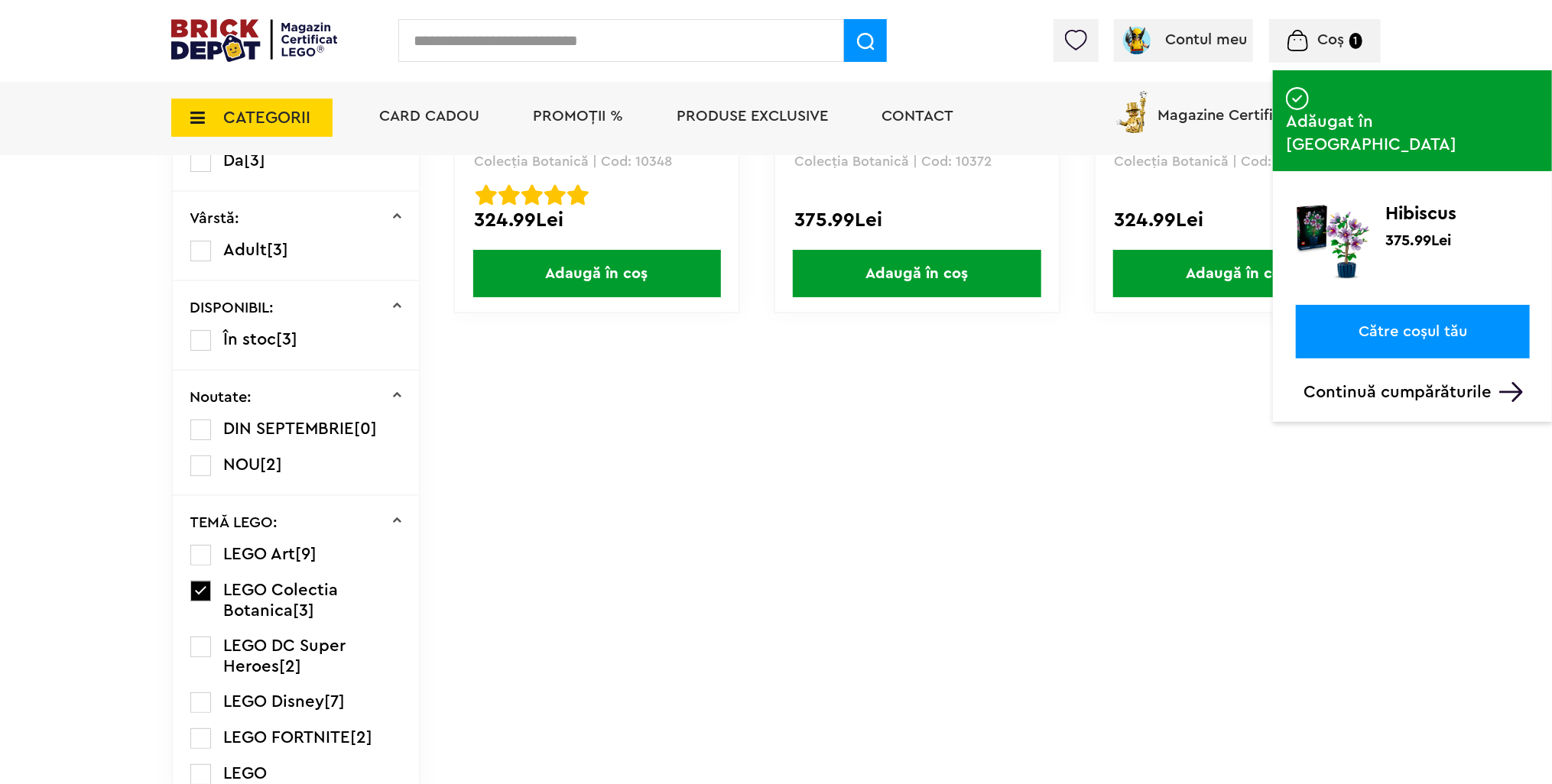
scroll to position [841, 0]
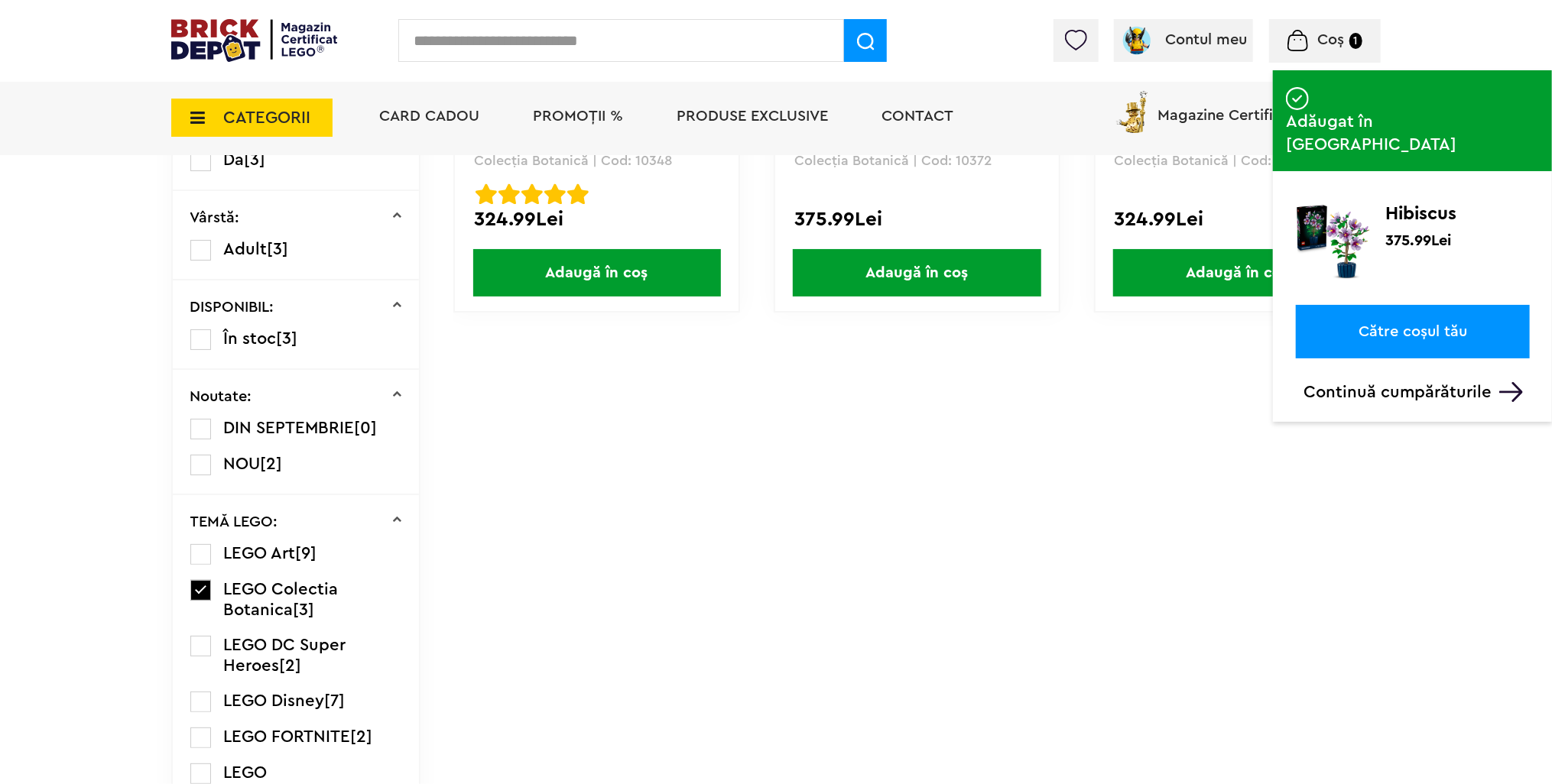
click at [198, 590] on label at bounding box center [200, 589] width 20 height 20
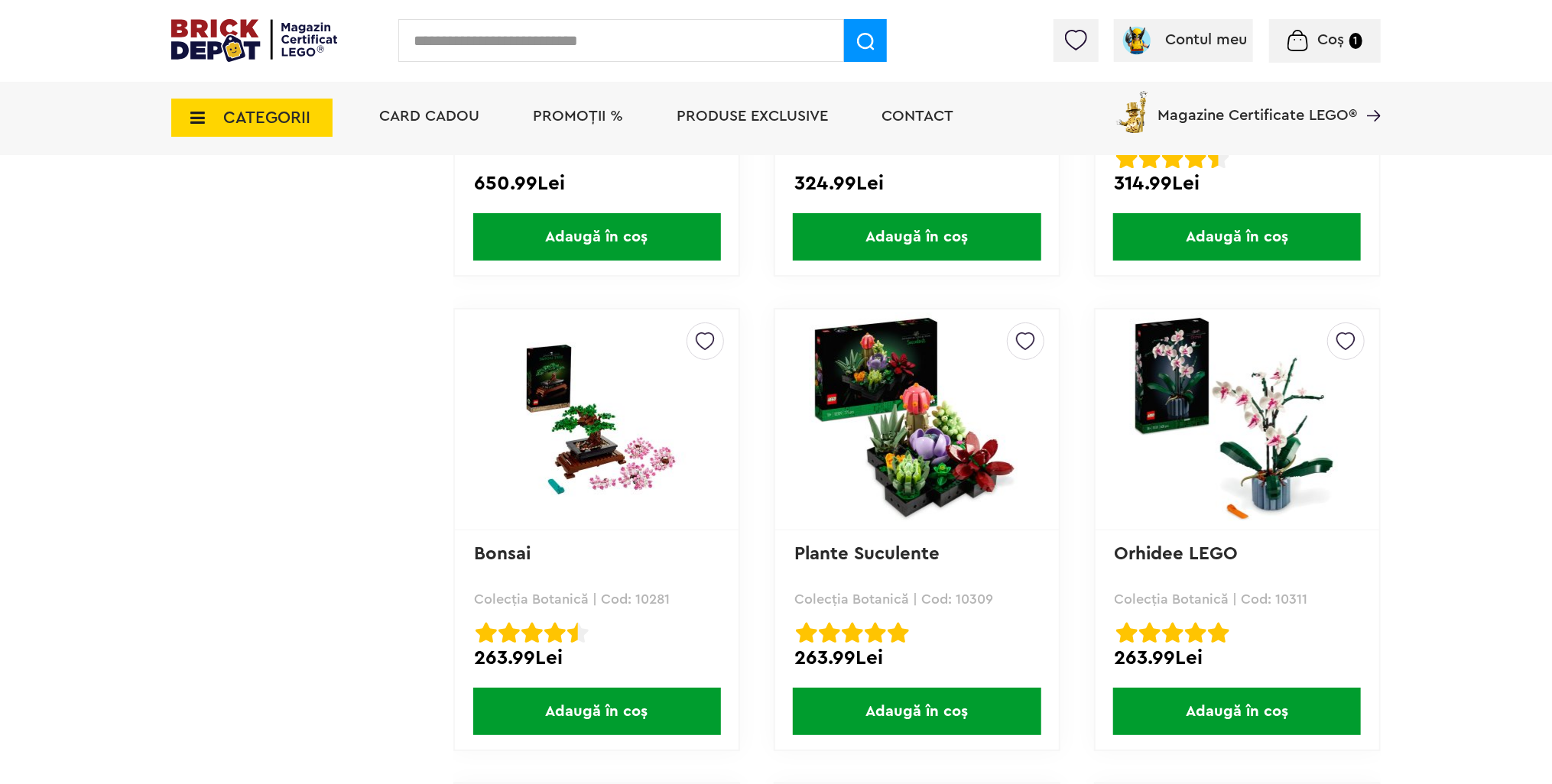
scroll to position [3286, 0]
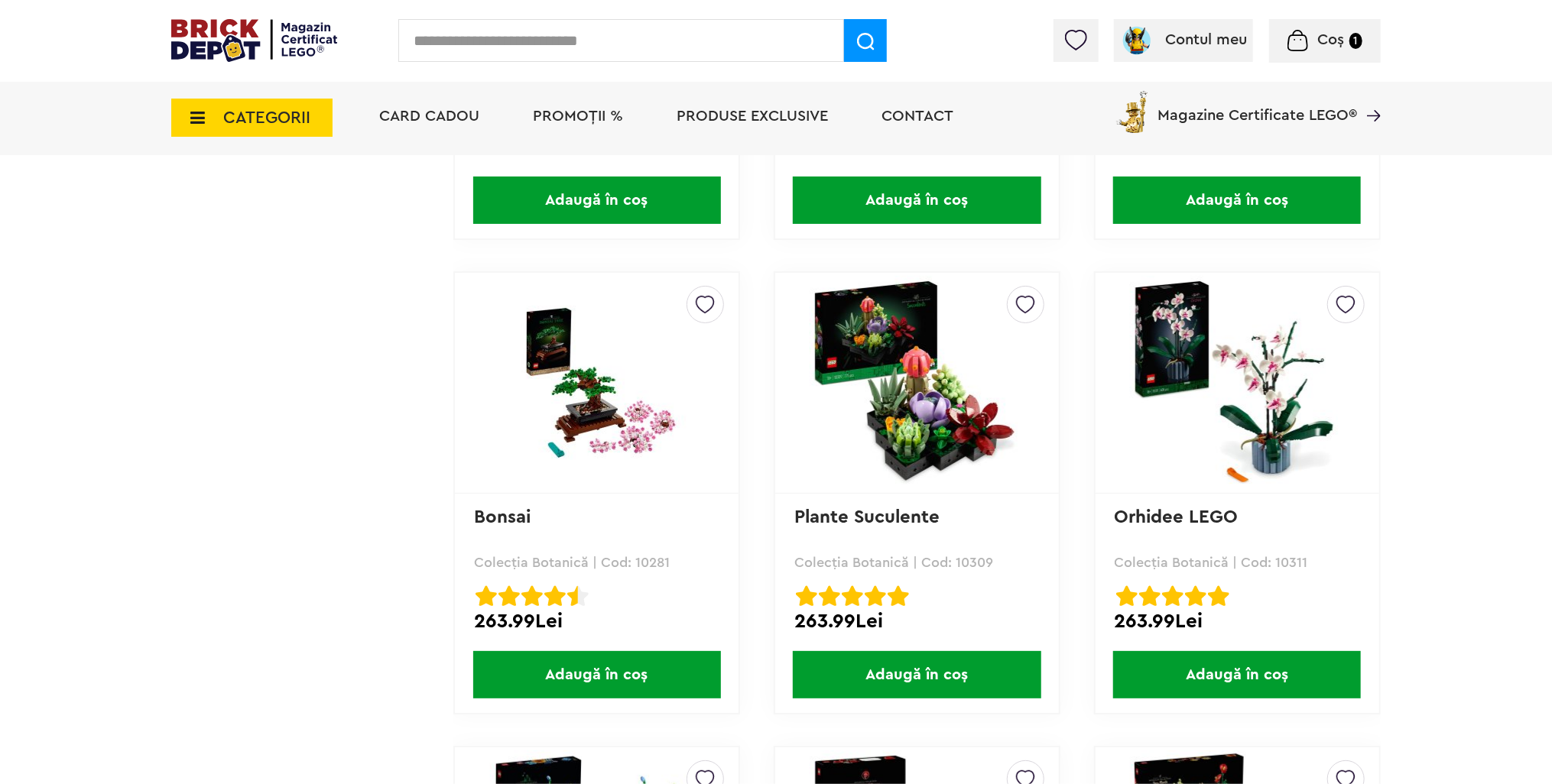
click at [926, 666] on span "Adaugă în coș" at bounding box center [916, 675] width 248 height 48
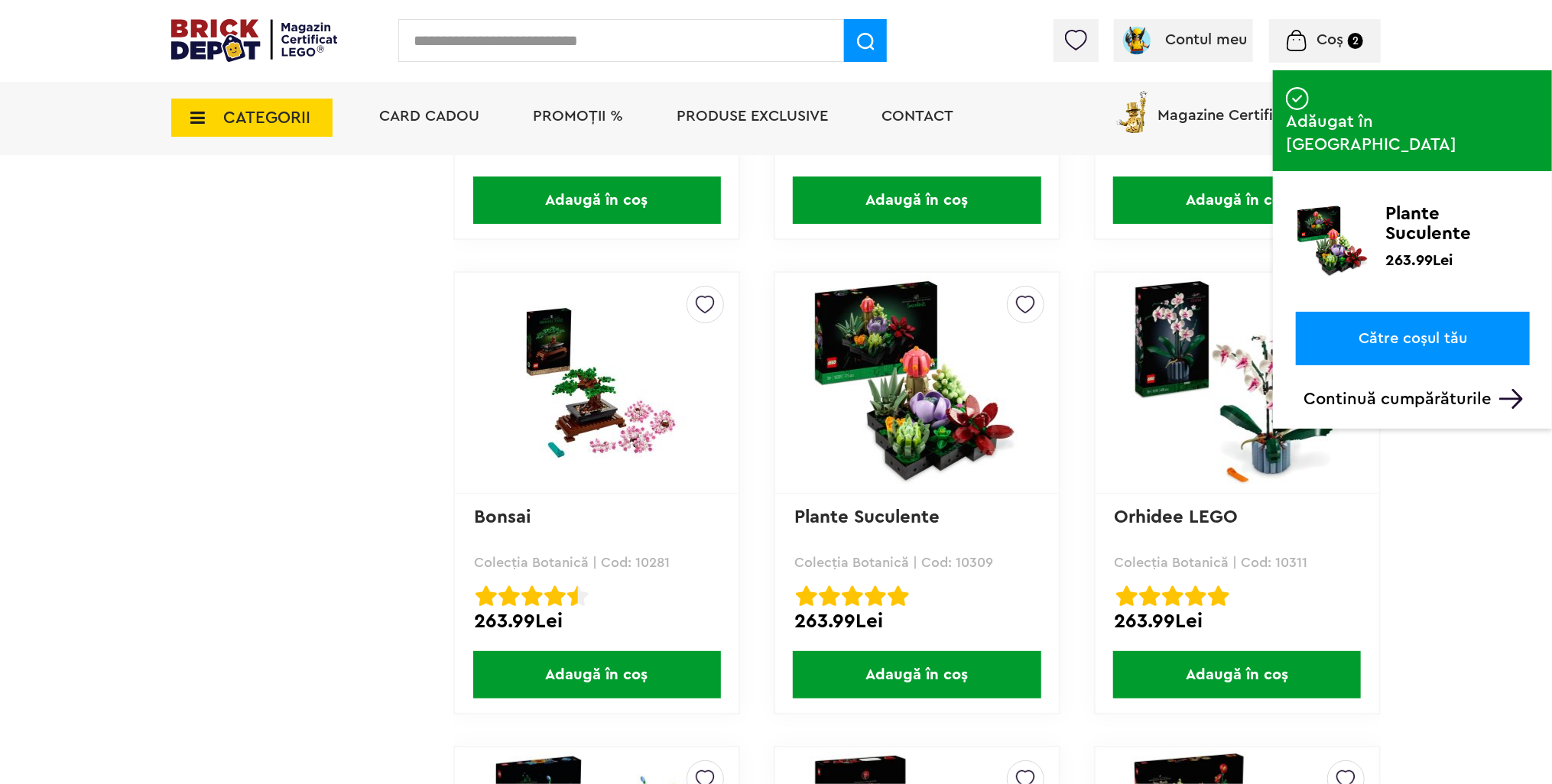
click at [1425, 311] on link "Către coșul tău" at bounding box center [1412, 338] width 234 height 53
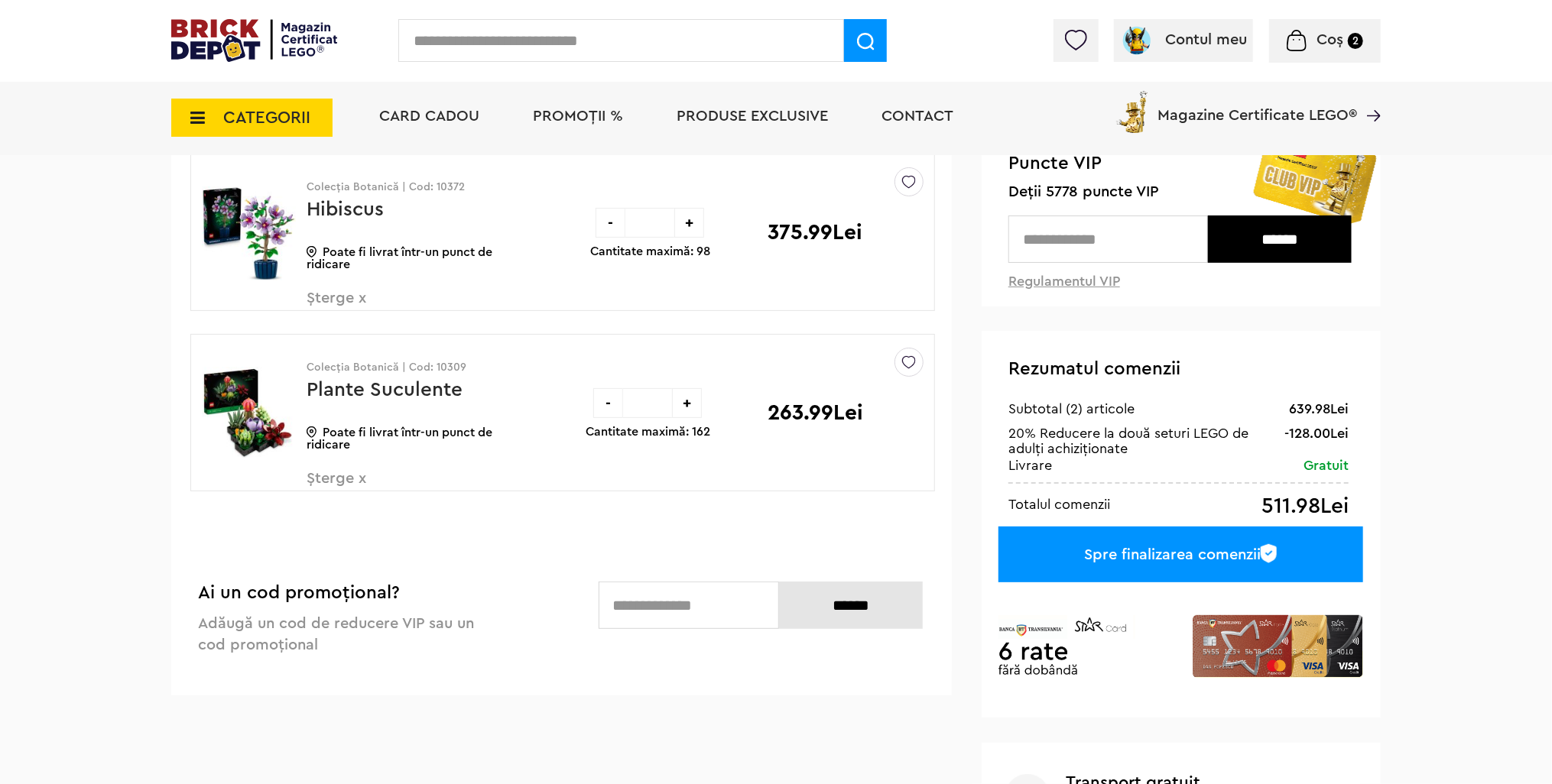
scroll to position [76, 0]
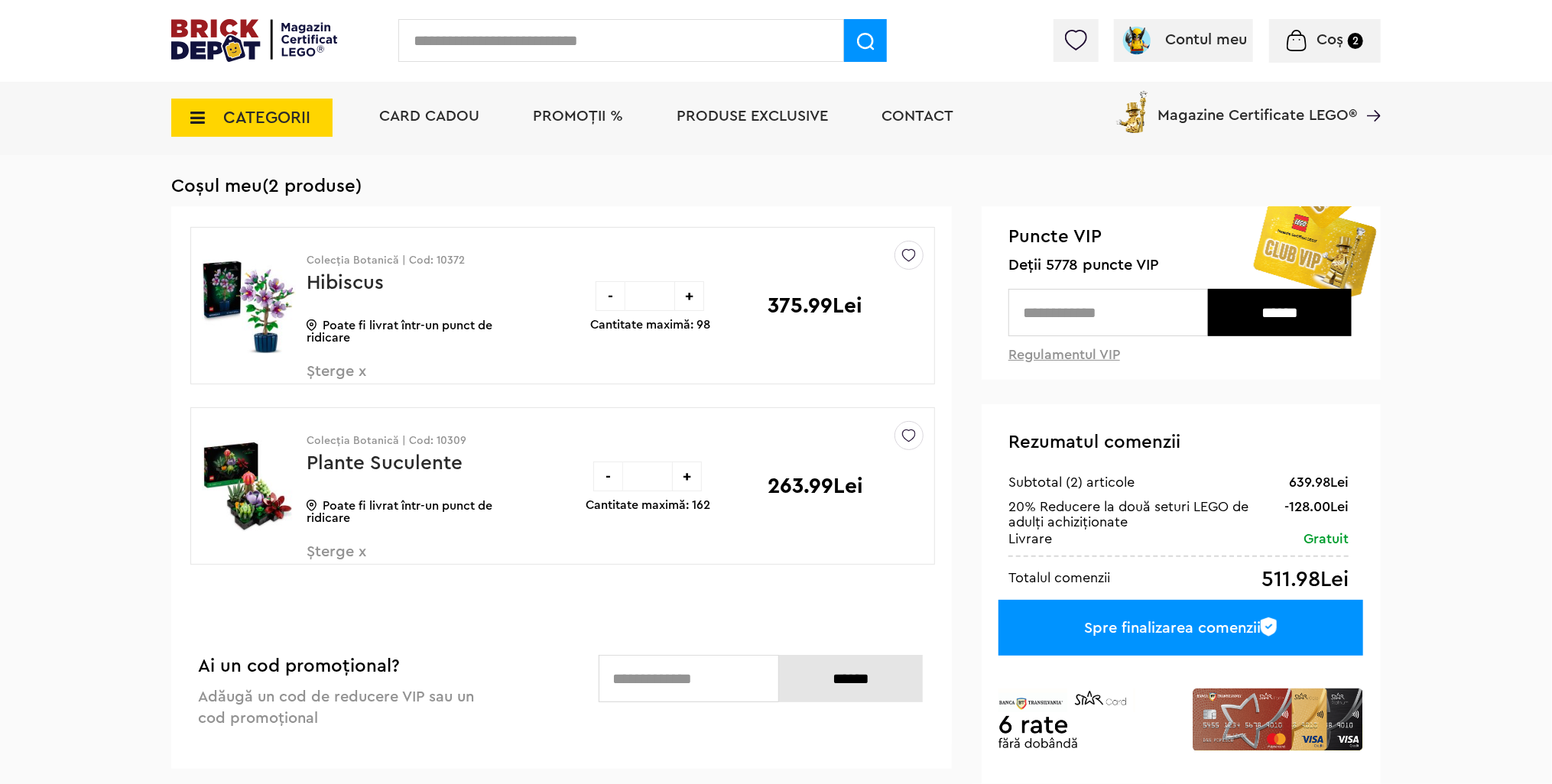
click at [333, 546] on span "Șterge x" at bounding box center [396, 560] width 180 height 33
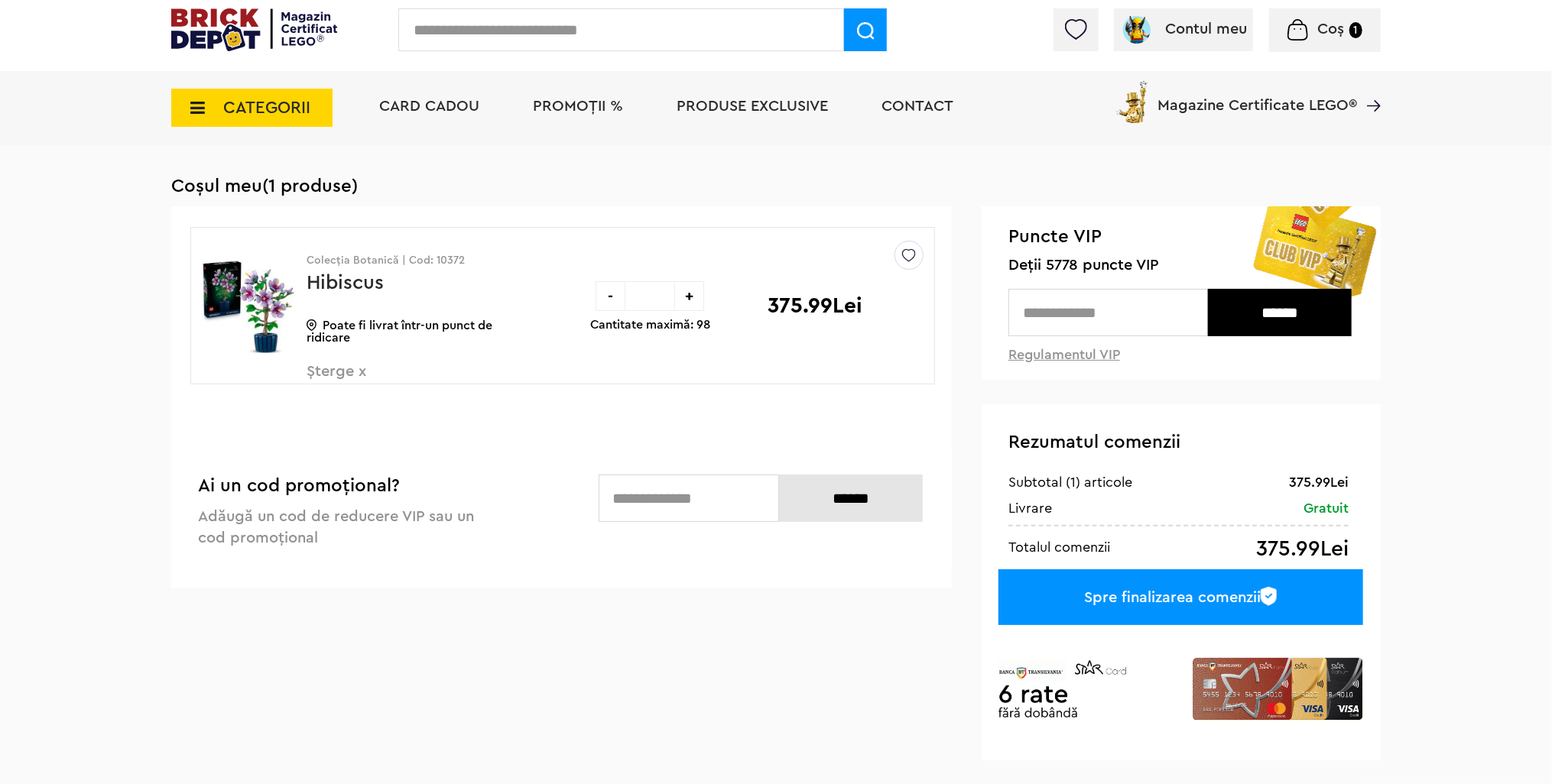
click at [341, 368] on span "Șterge x" at bounding box center [396, 380] width 180 height 33
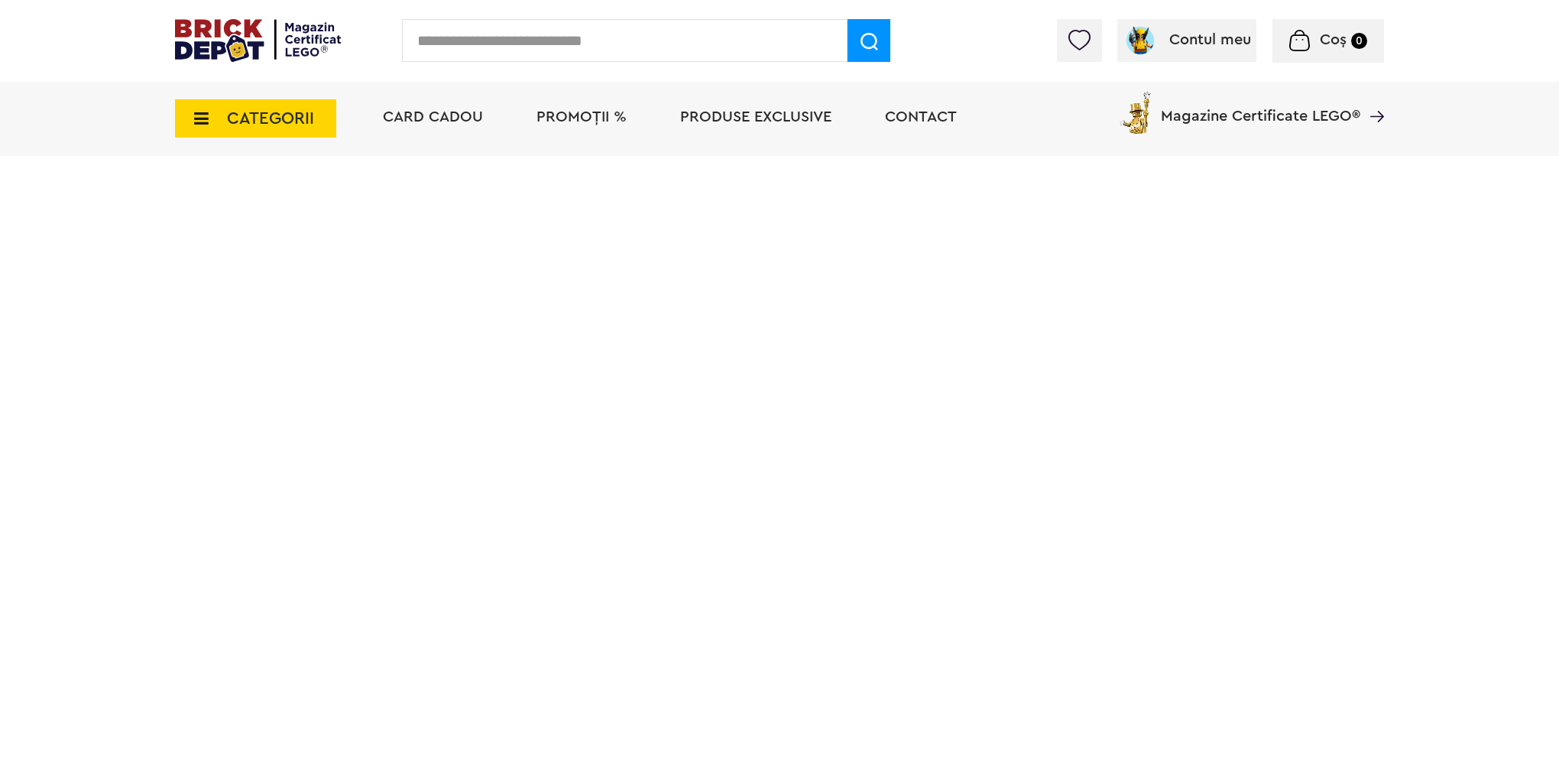
click at [243, 32] on img at bounding box center [258, 41] width 166 height 42
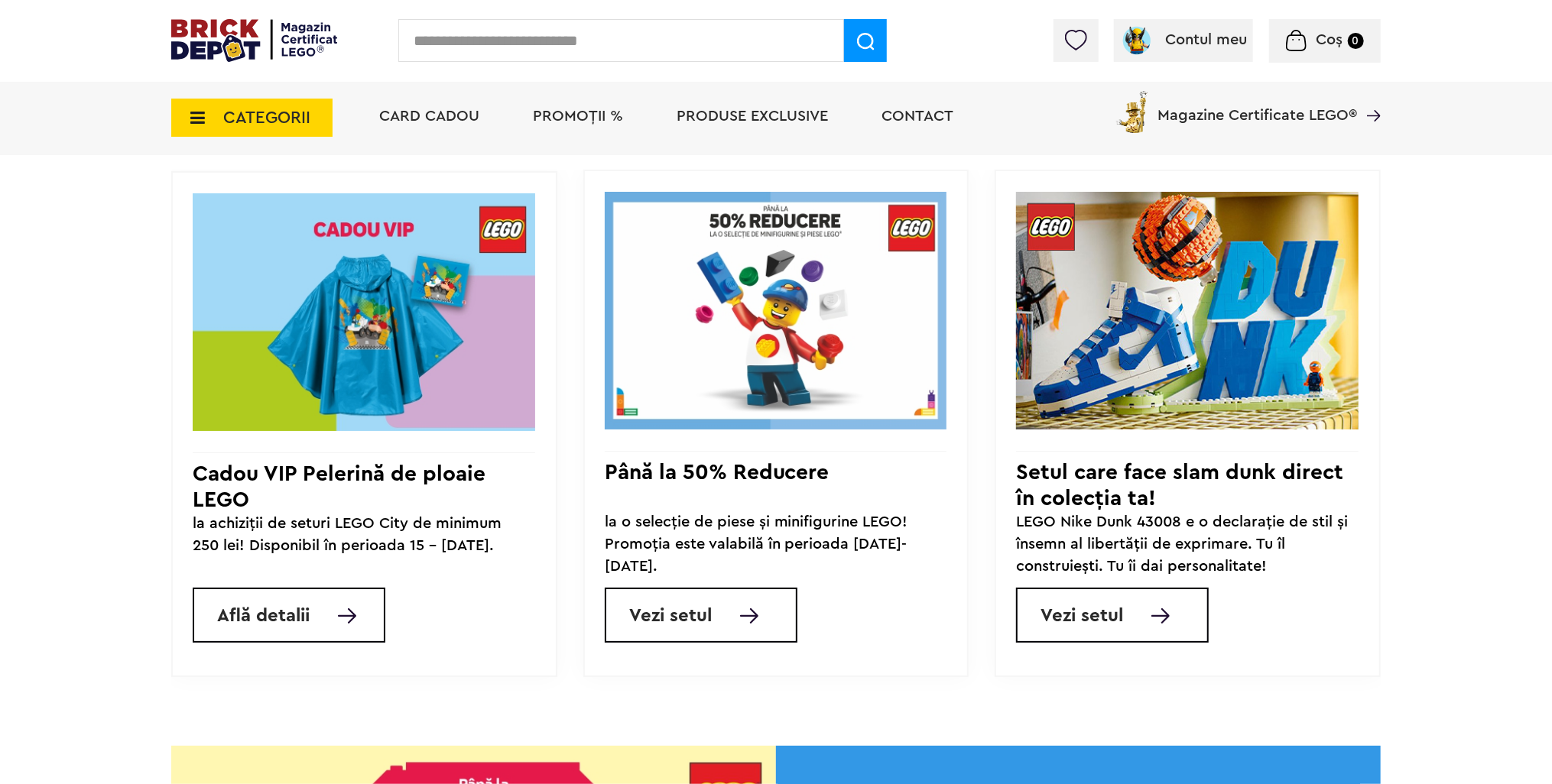
scroll to position [1528, 0]
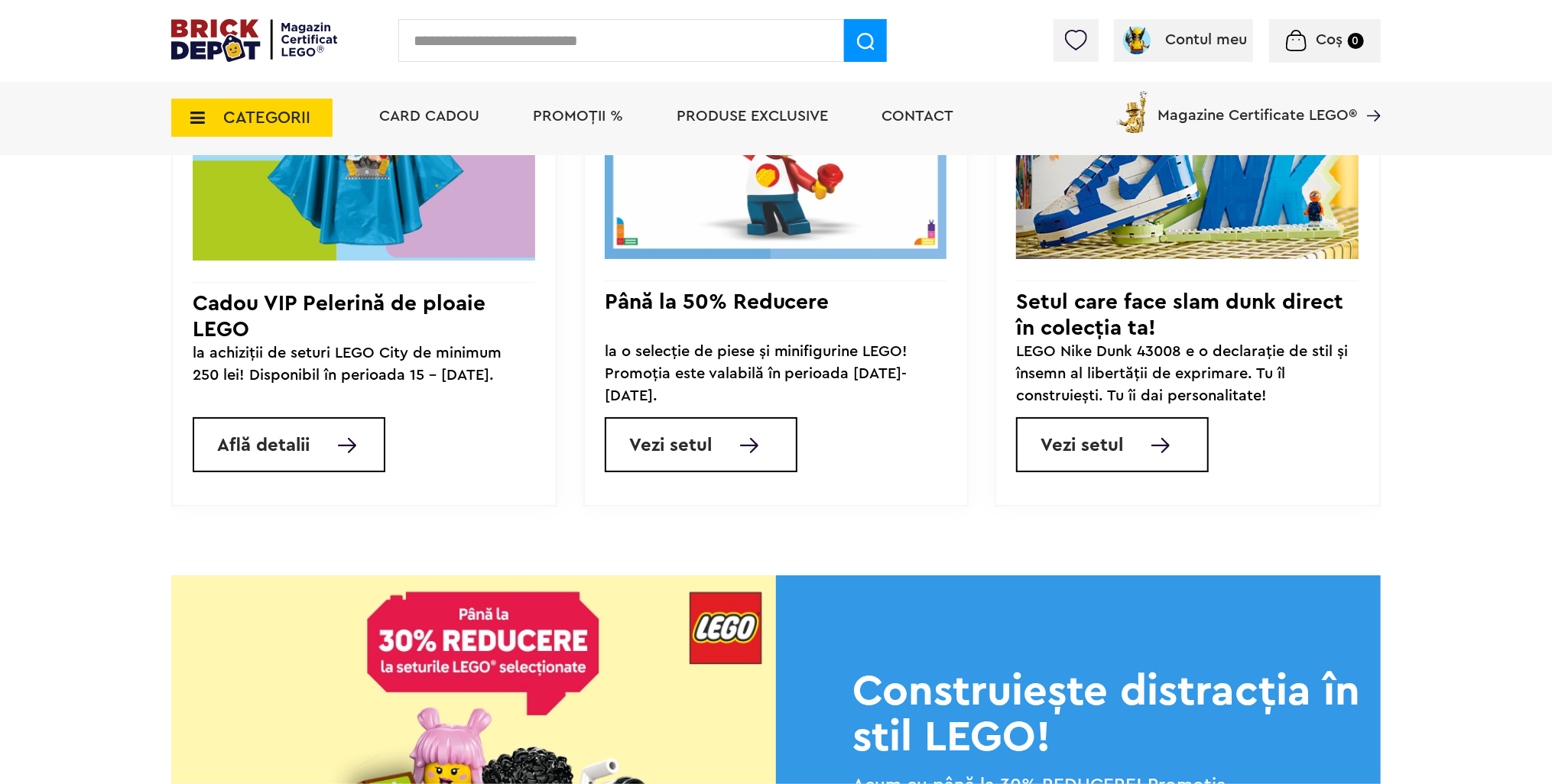
click at [431, 244] on img at bounding box center [364, 142] width 343 height 239
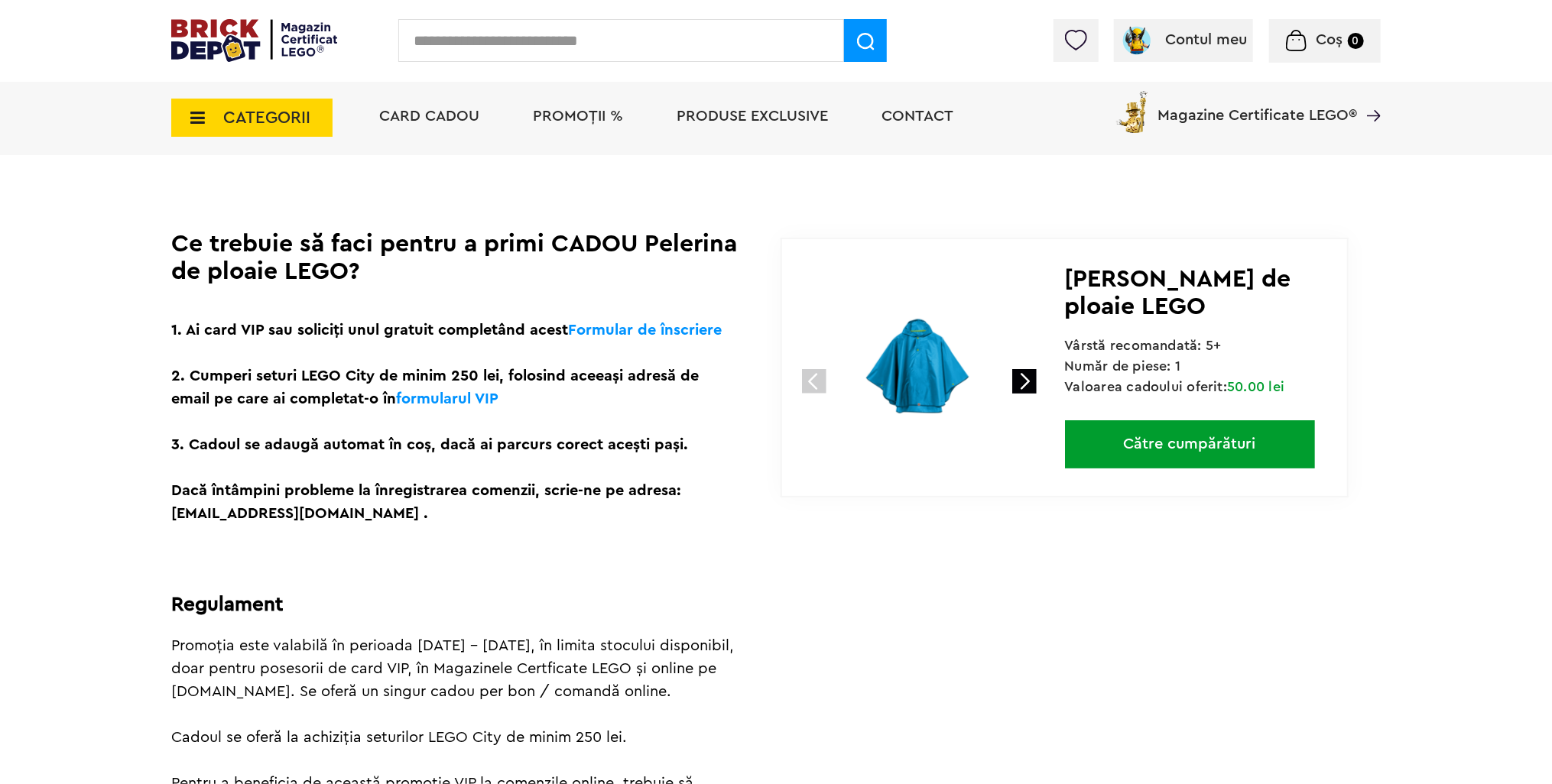
scroll to position [305, 0]
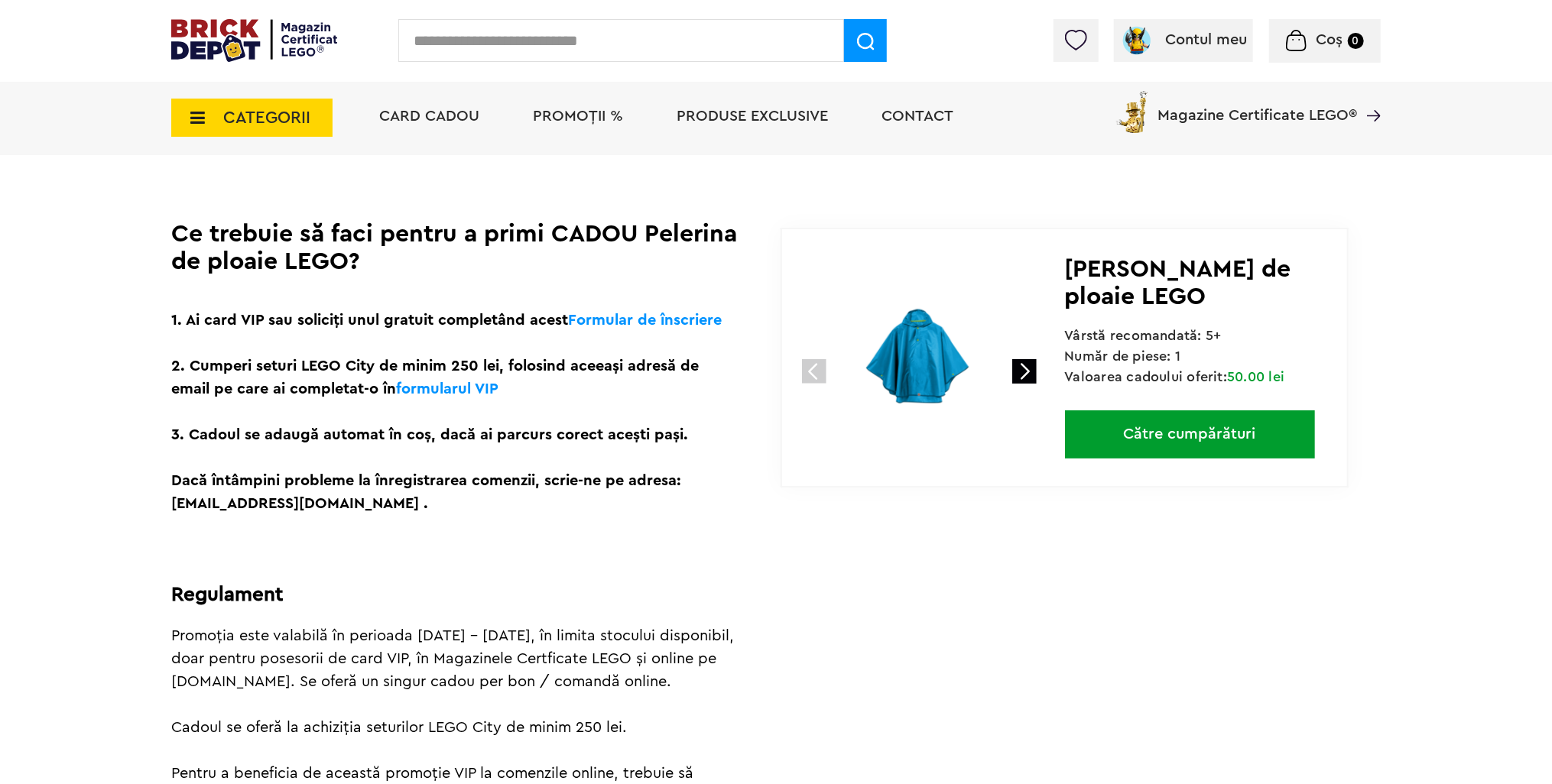
click at [1026, 365] on link at bounding box center [1024, 372] width 25 height 25
click at [1023, 363] on link at bounding box center [1024, 372] width 25 height 25
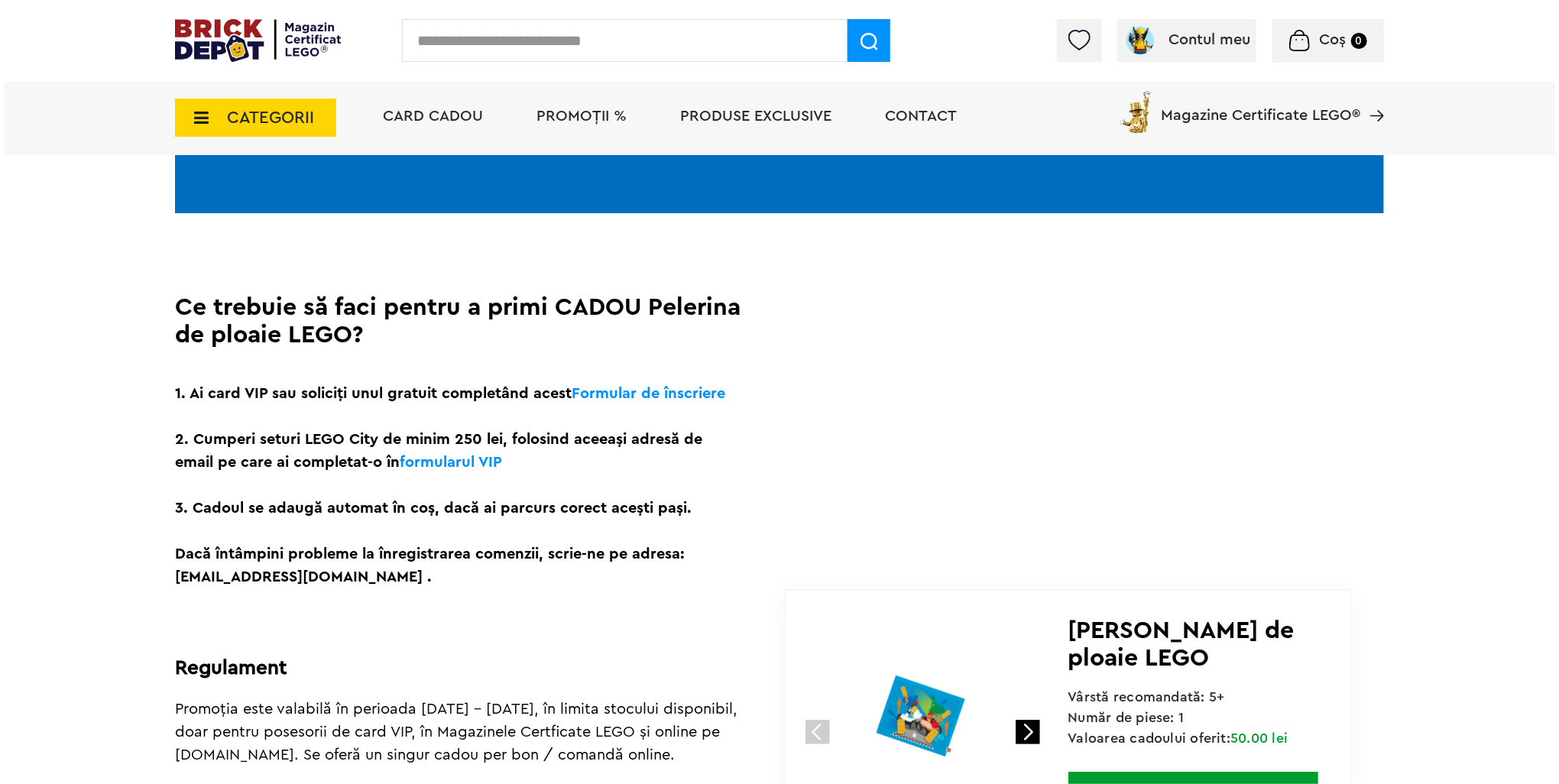
scroll to position [229, 0]
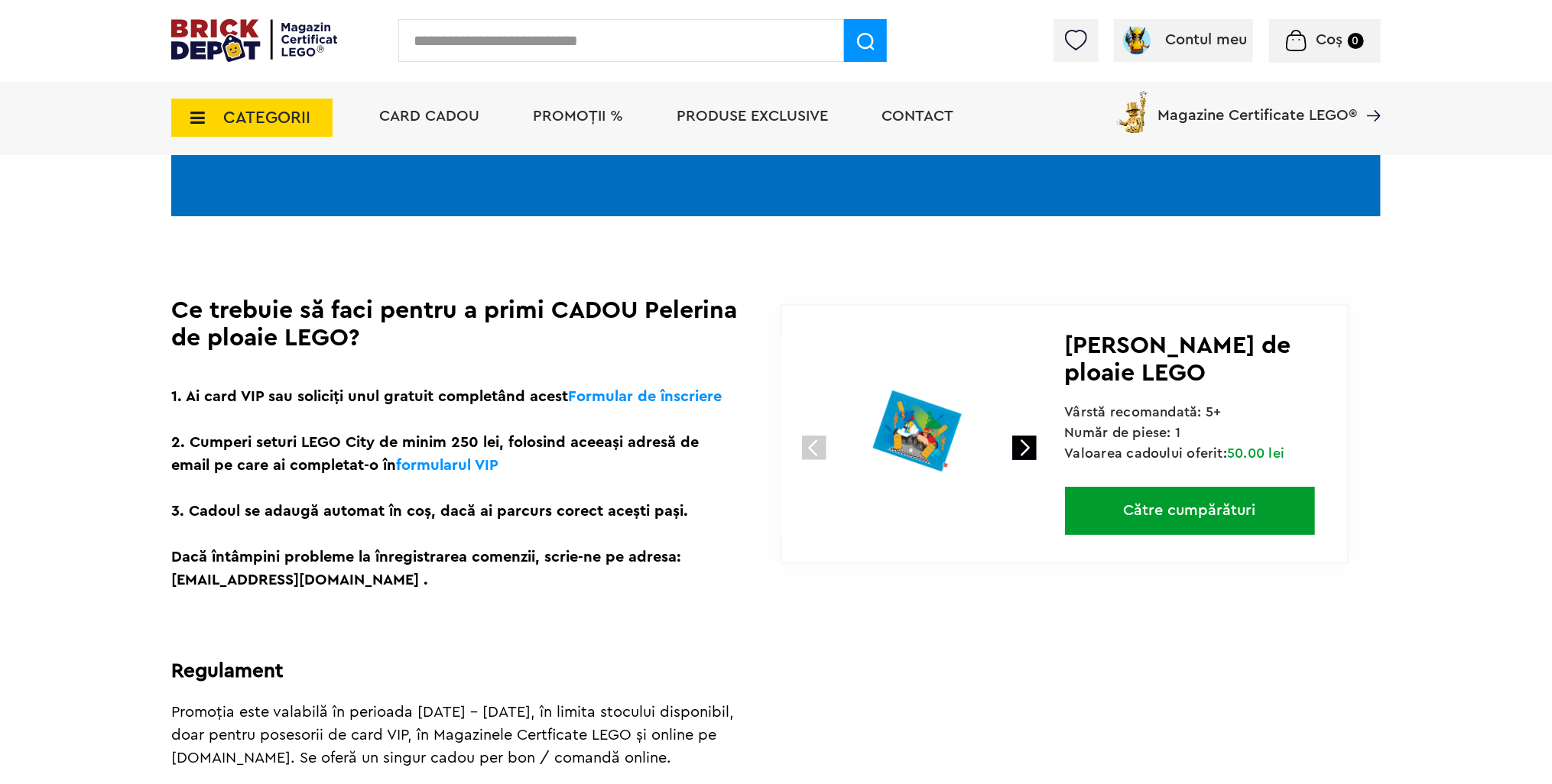
click at [266, 101] on span "CATEGORII" at bounding box center [251, 117] width 161 height 38
